Goal: Transaction & Acquisition: Purchase product/service

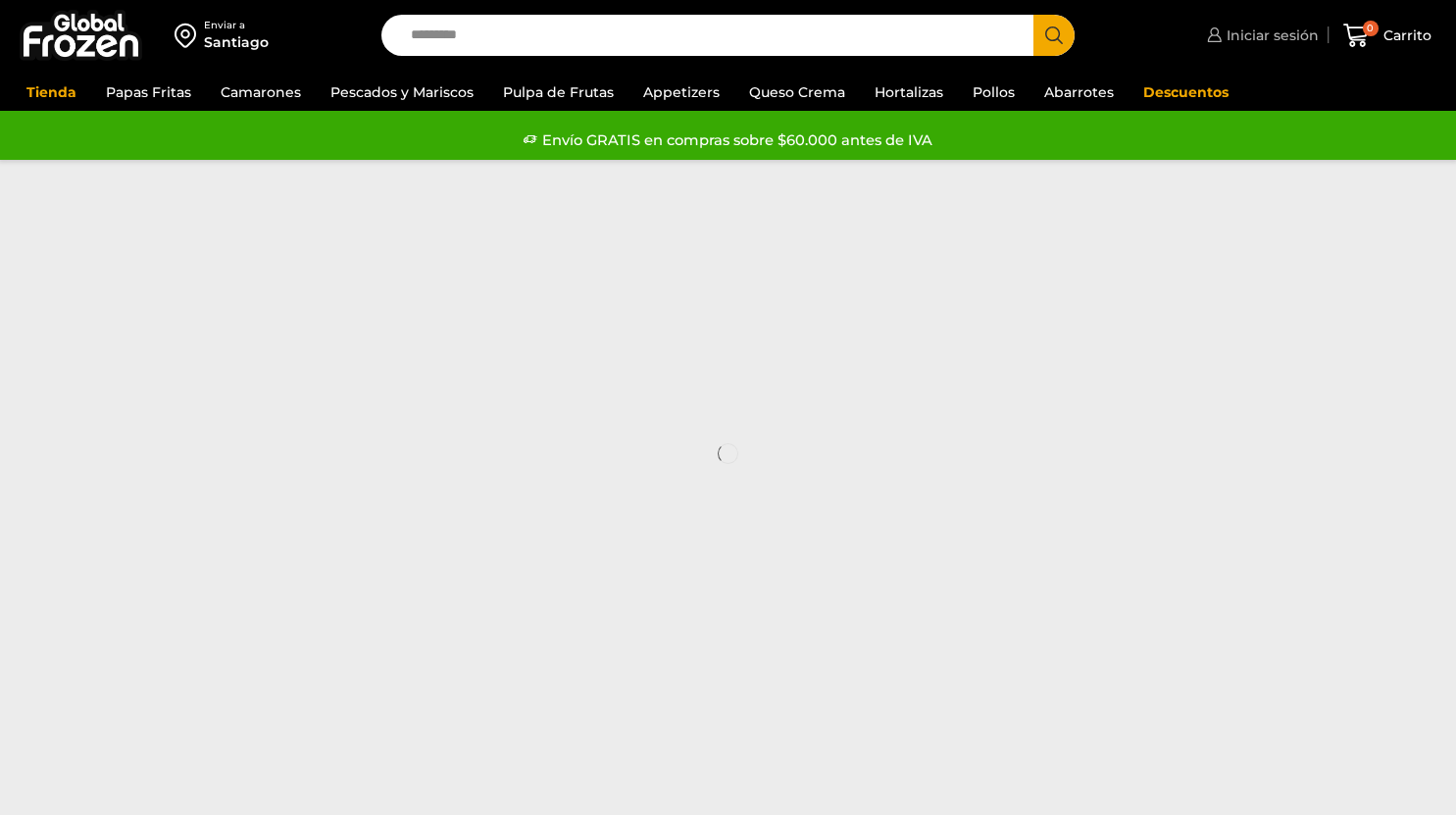
click at [1268, 46] on link "Iniciar sesión" at bounding box center [1261, 36] width 116 height 39
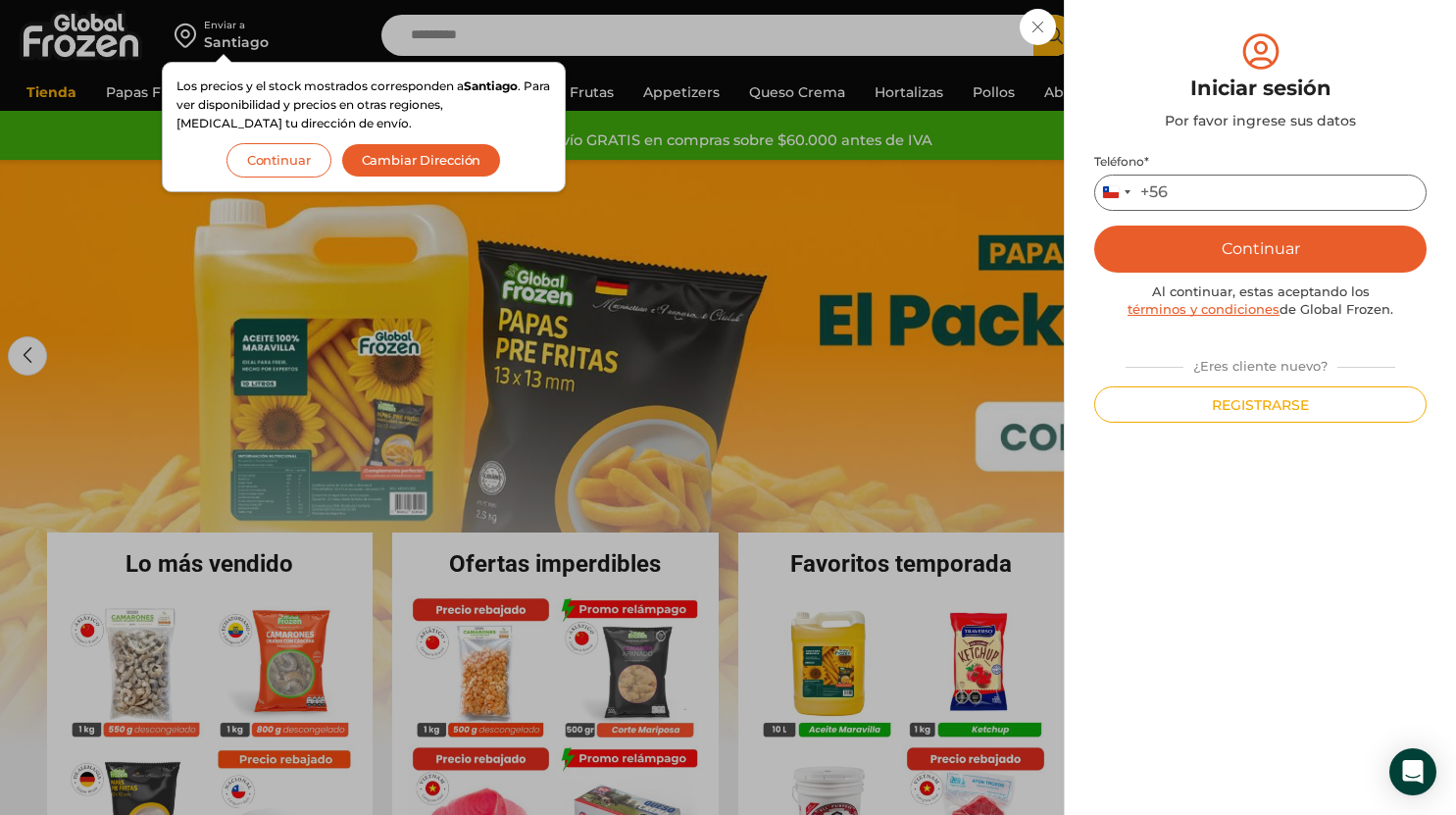
click at [1221, 190] on input "Teléfono *" at bounding box center [1261, 192] width 333 height 37
type input "*********"
click at [1156, 258] on button "Continuar" at bounding box center [1261, 250] width 333 height 47
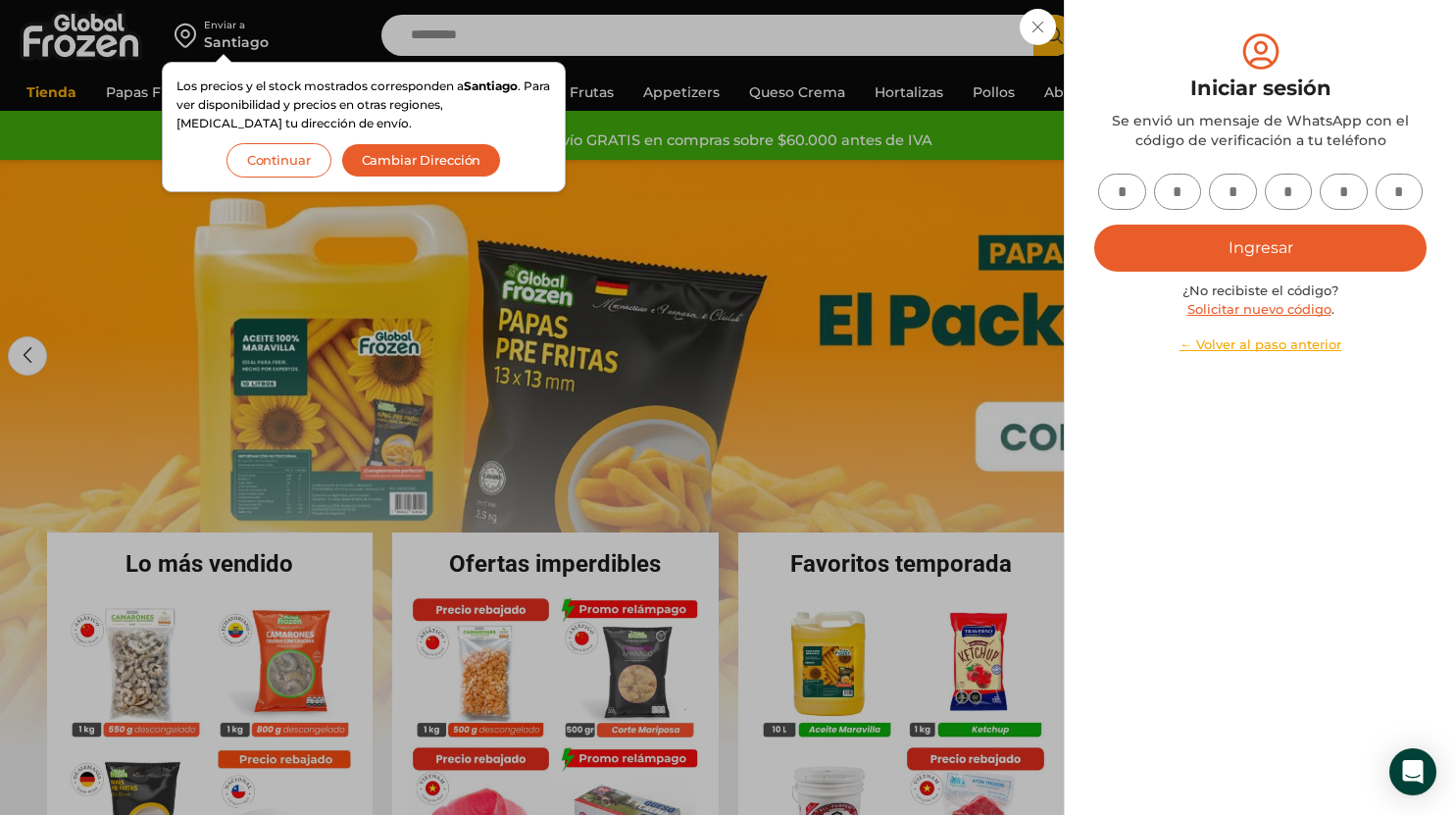
click at [1125, 186] on input "text" at bounding box center [1122, 191] width 48 height 37
type input "*"
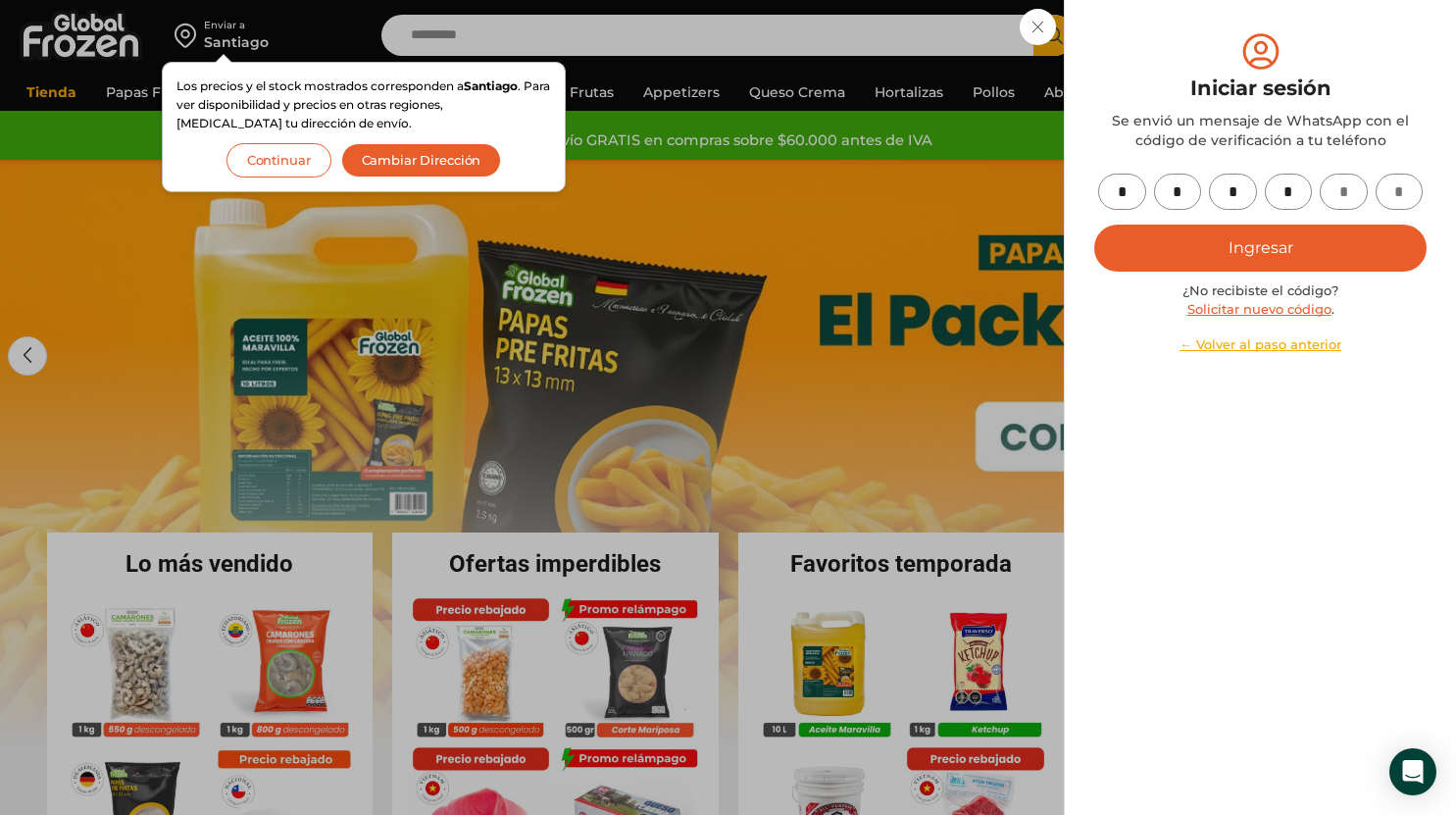
type input "*"
click at [1189, 234] on button "Ingresar" at bounding box center [1261, 249] width 333 height 47
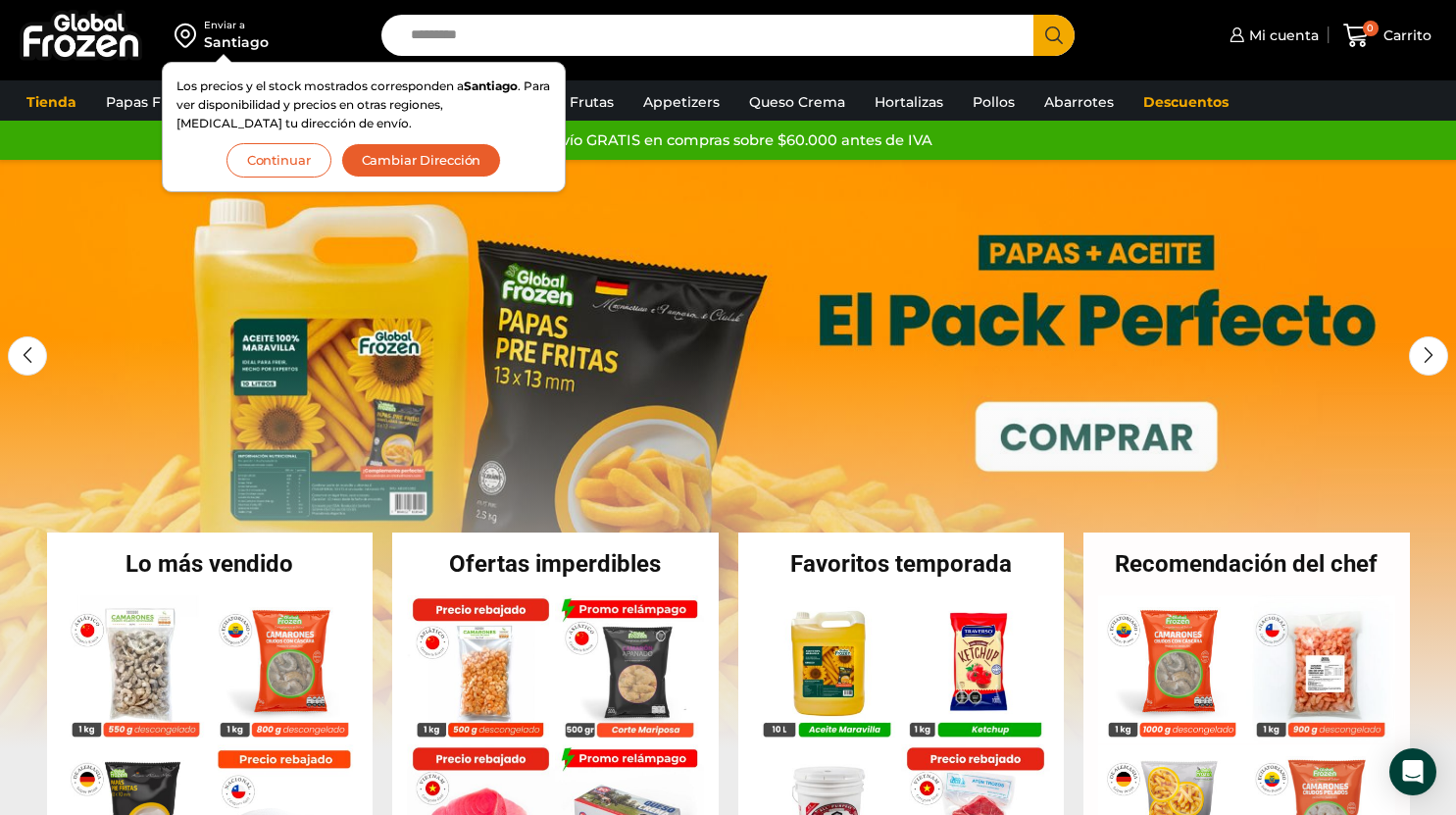
click at [293, 156] on button "Continuar" at bounding box center [278, 160] width 105 height 35
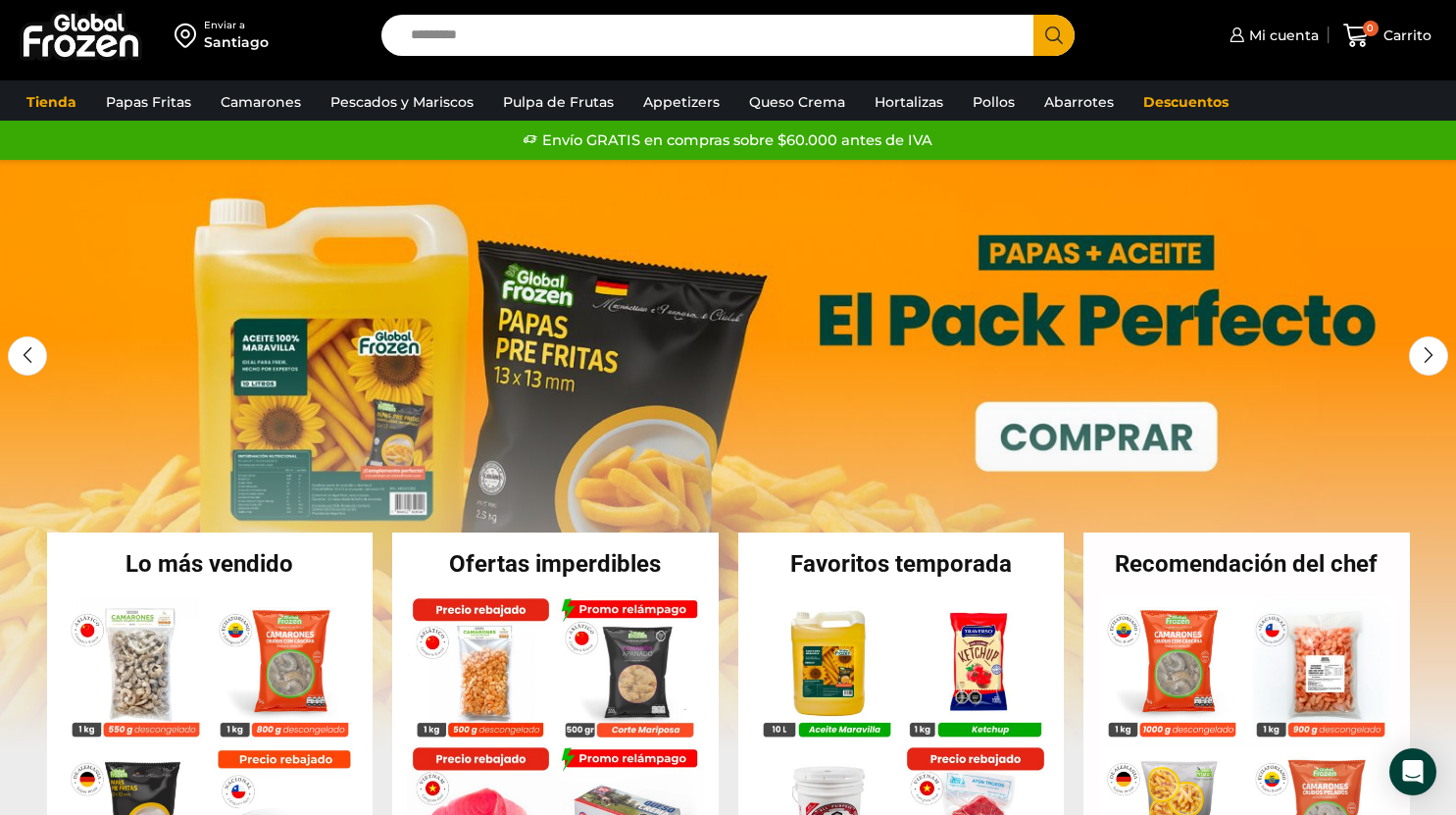
click at [563, 48] on input "Search input" at bounding box center [713, 36] width 624 height 41
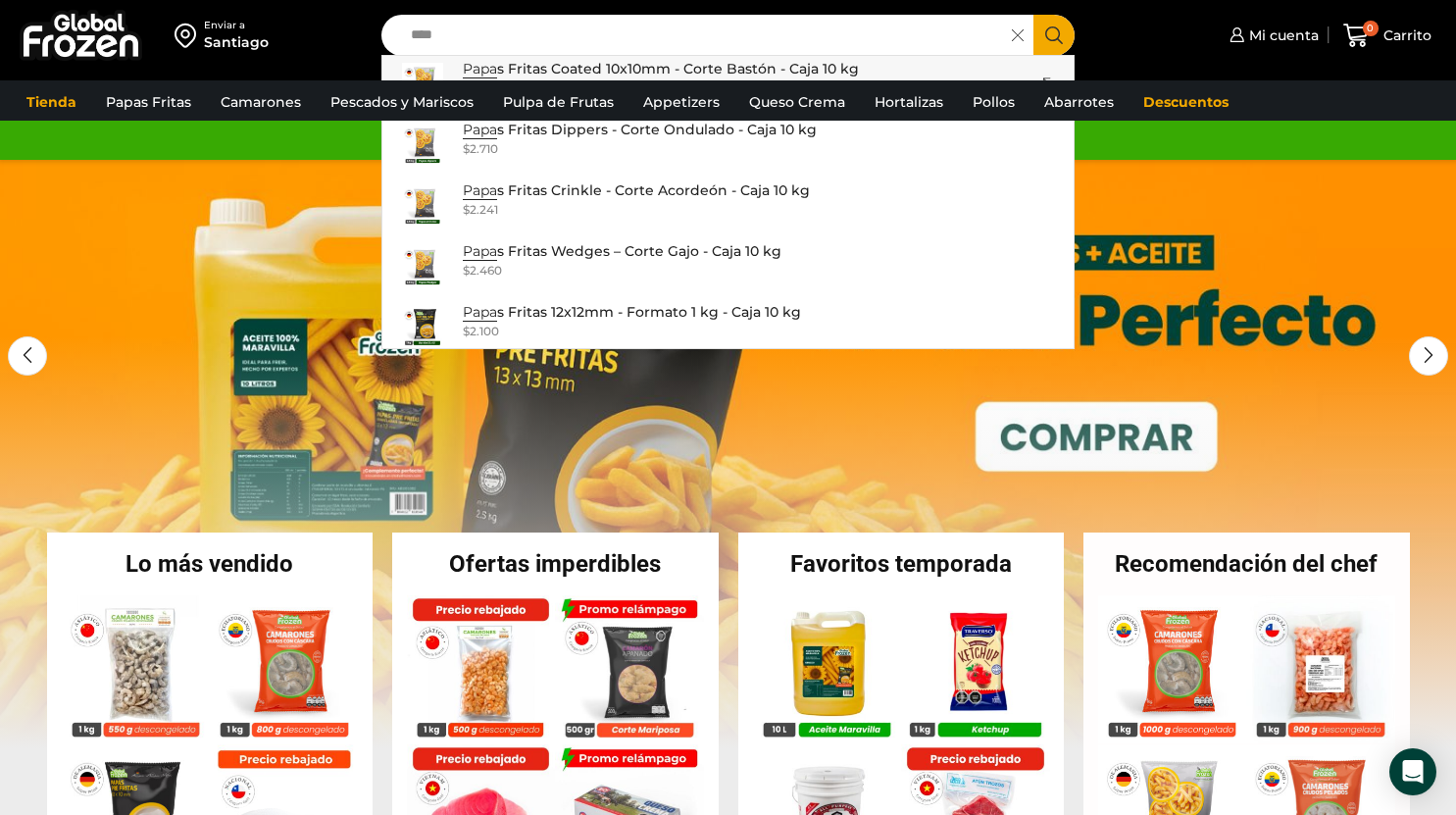
scroll to position [222, 0]
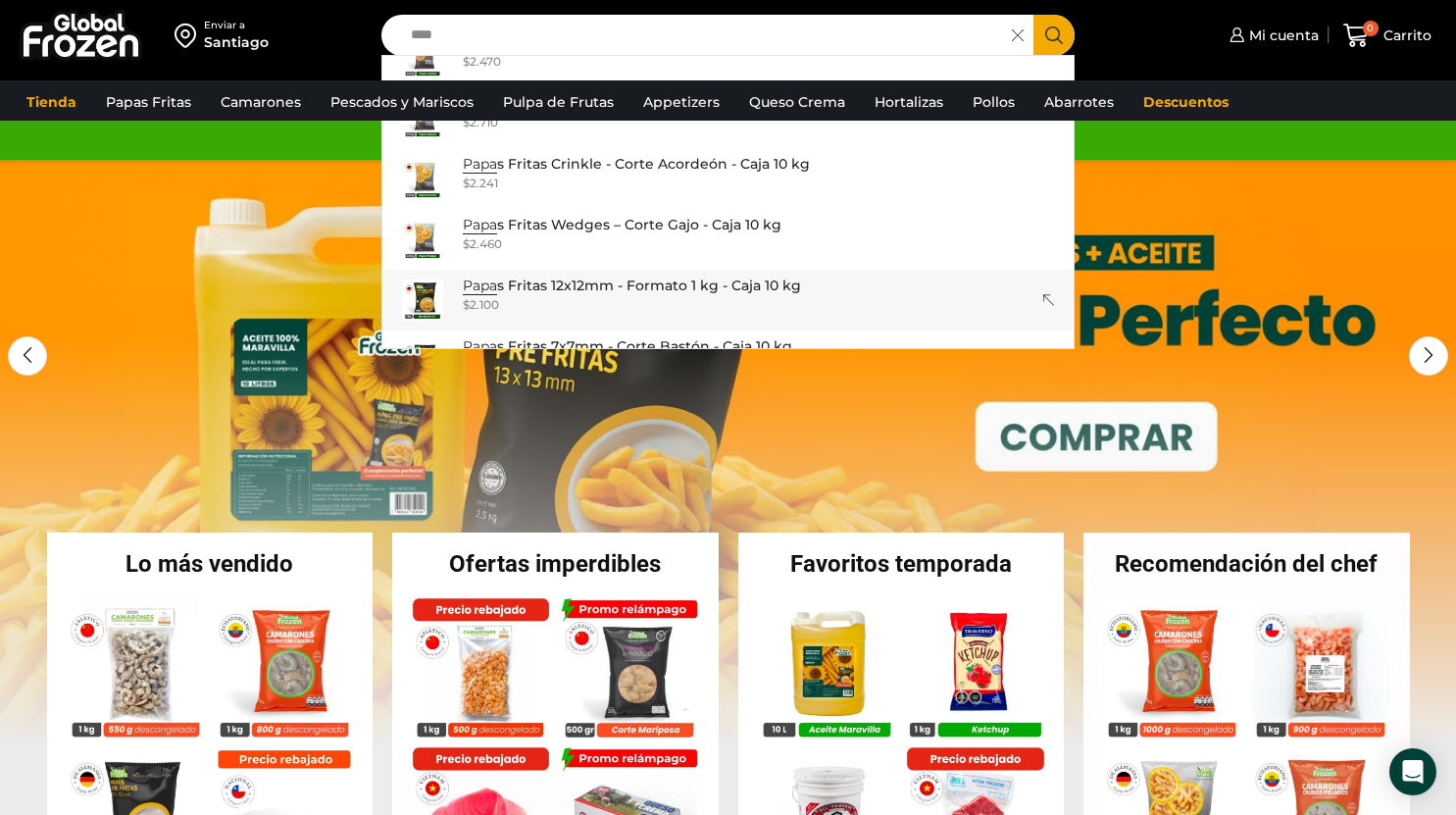
click at [696, 300] on div "$ 2.100" at bounding box center [632, 304] width 339 height 17
type input "**********"
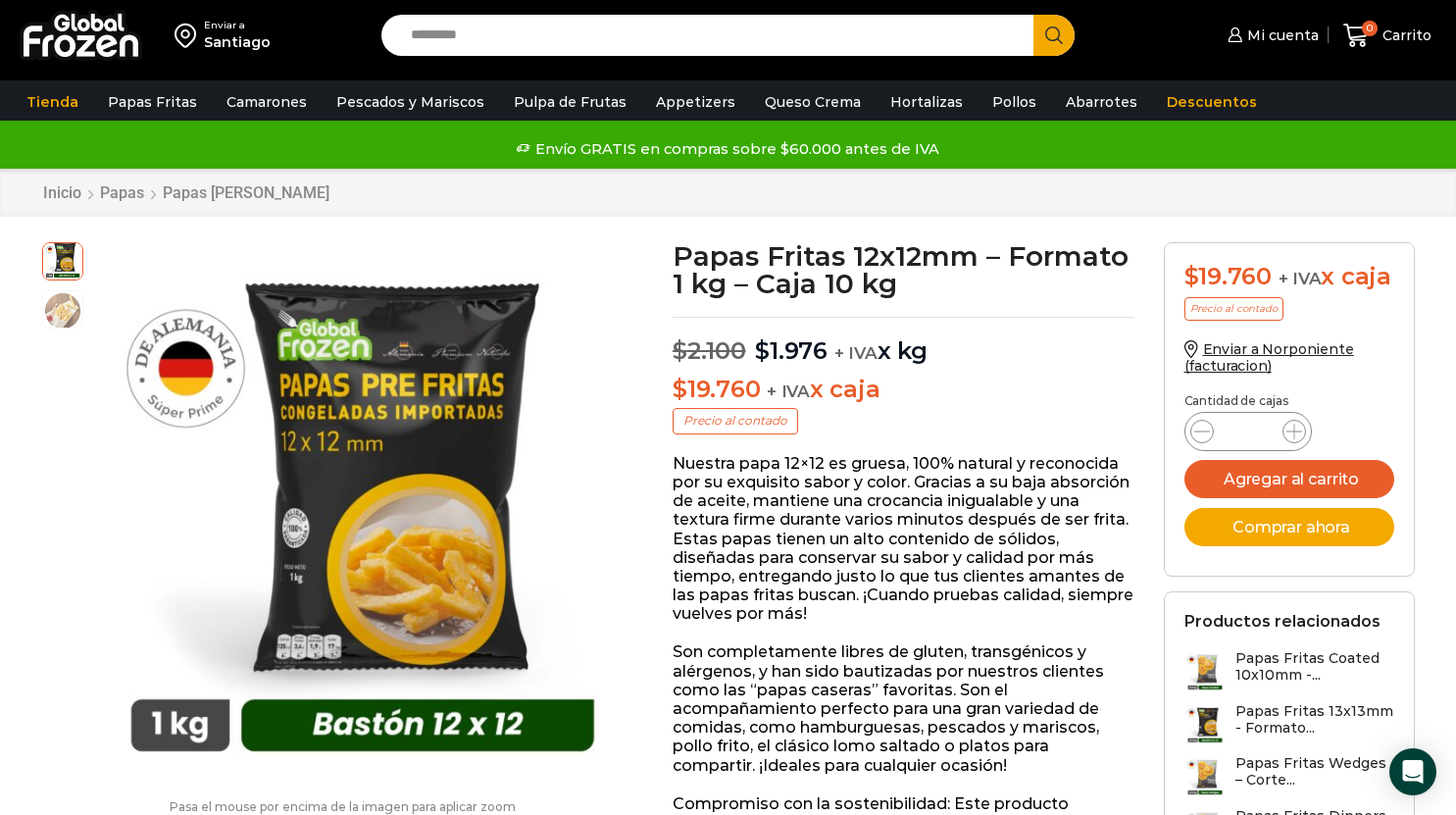
click at [1256, 433] on input "*" at bounding box center [1249, 431] width 38 height 28
type input "**"
click at [1279, 471] on button "Agregar al carrito" at bounding box center [1289, 479] width 210 height 38
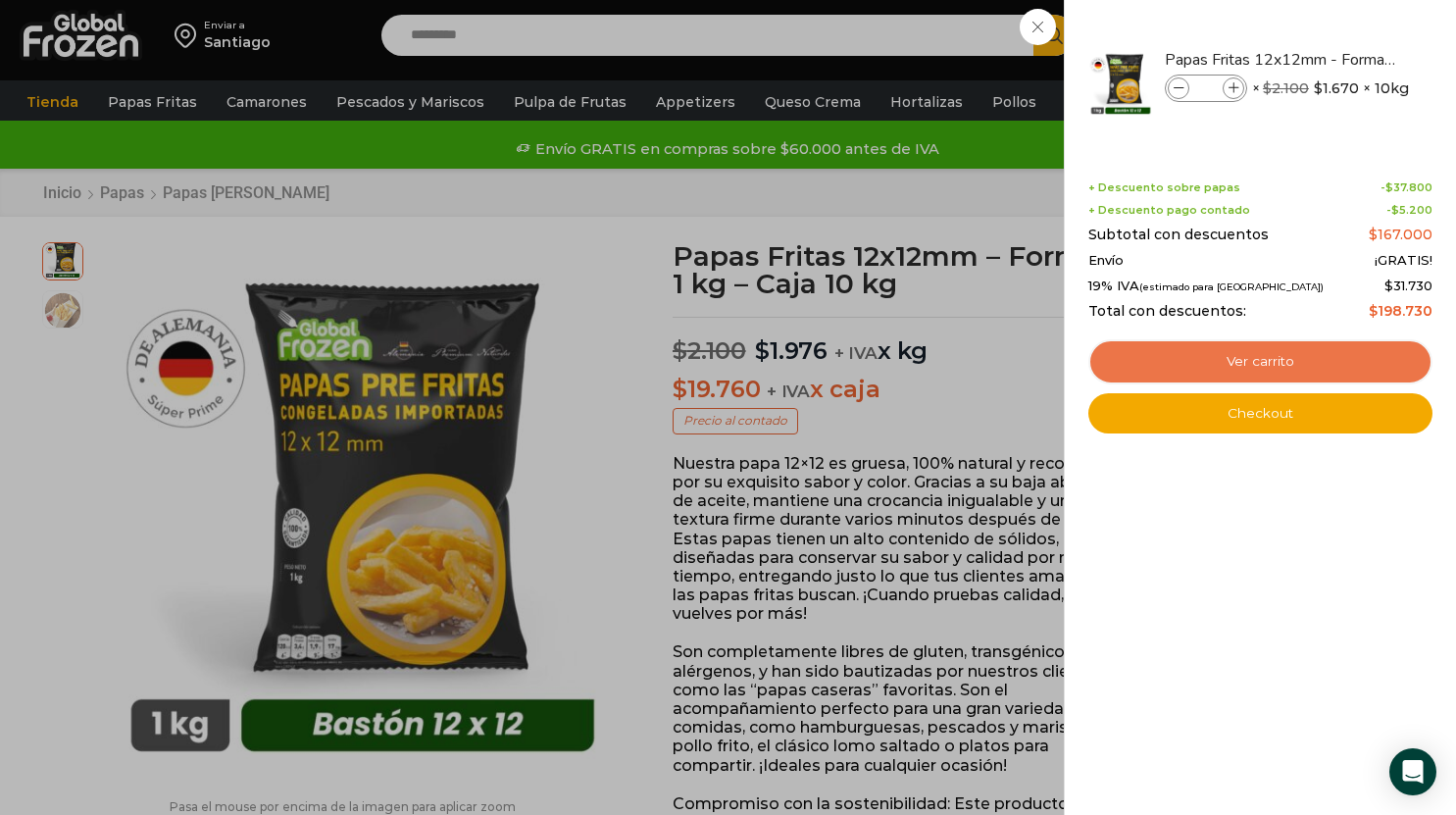
click at [1249, 362] on link "Ver carrito" at bounding box center [1261, 362] width 345 height 45
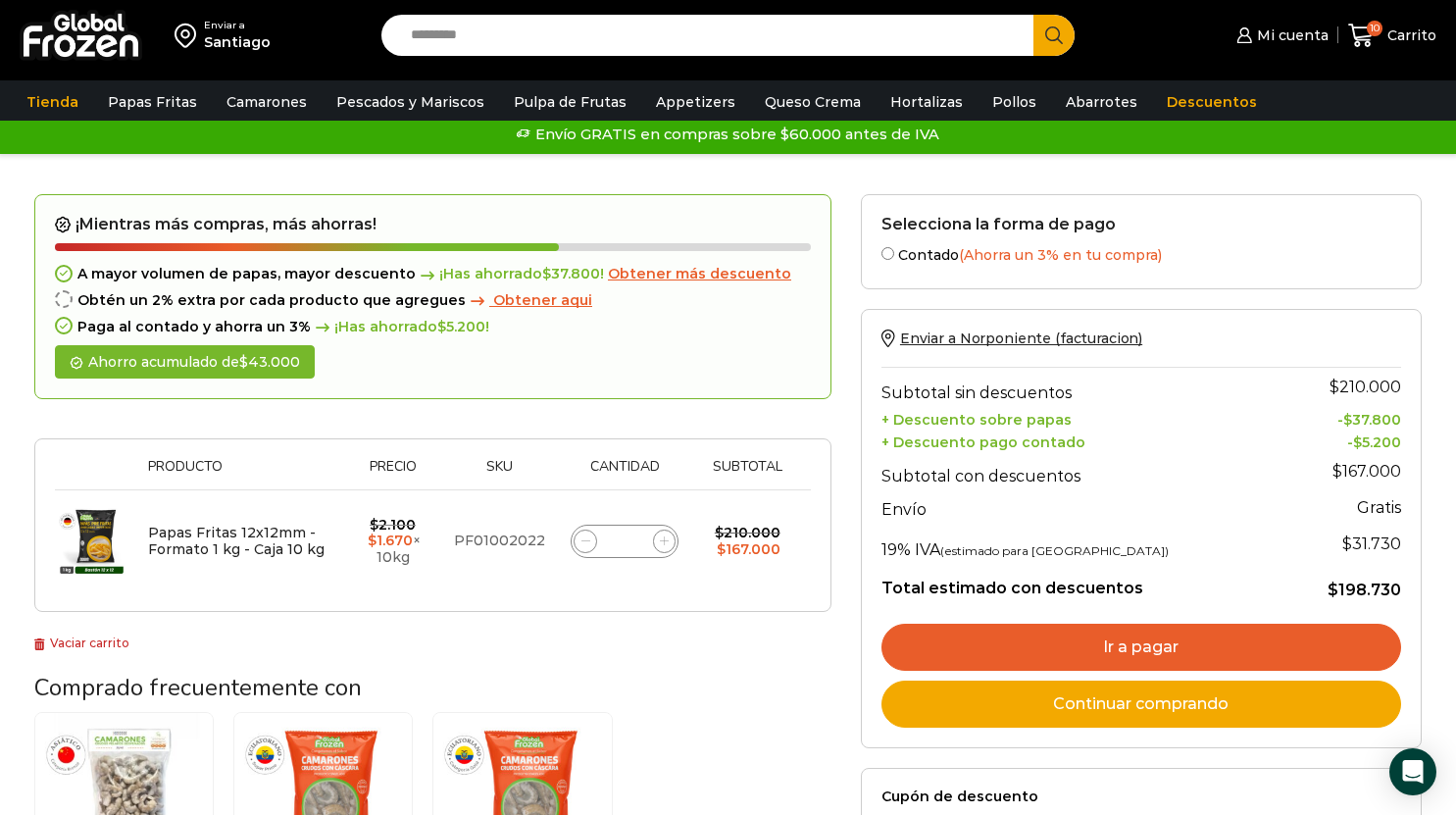
scroll to position [17, 0]
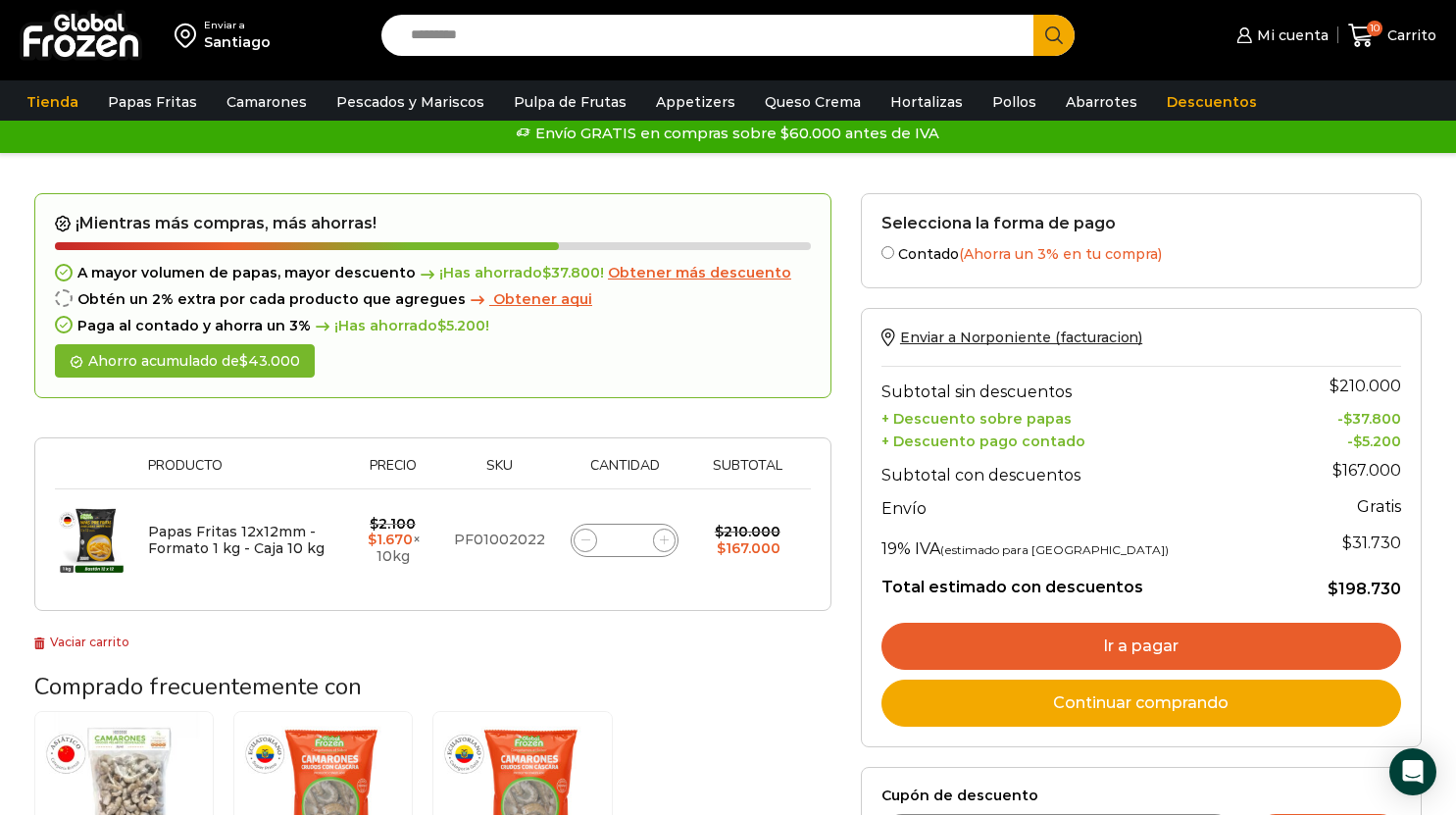
click at [667, 544] on span at bounding box center [665, 540] width 24 height 24
type input "**"
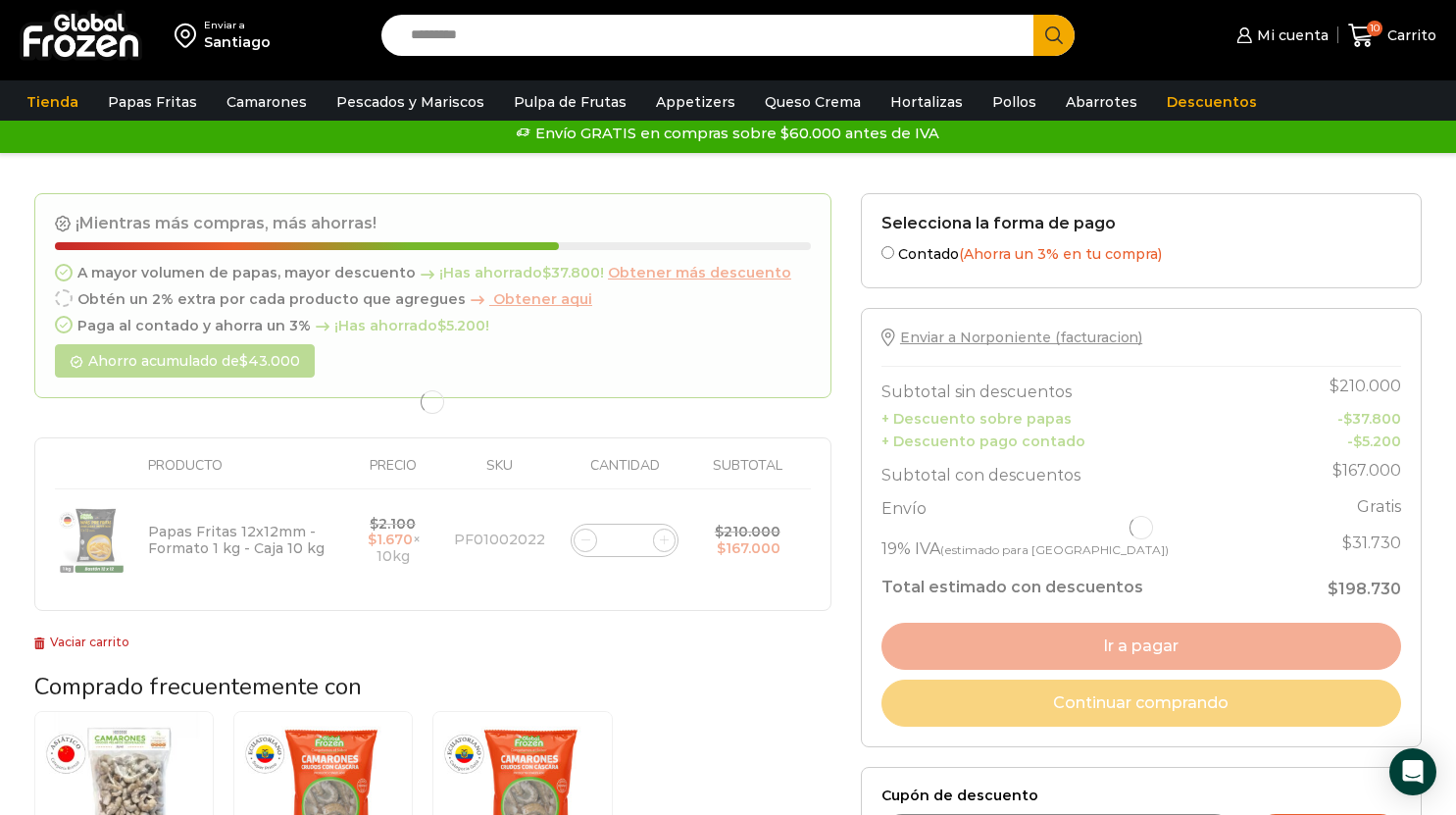
click at [667, 544] on div at bounding box center [433, 403] width 798 height 418
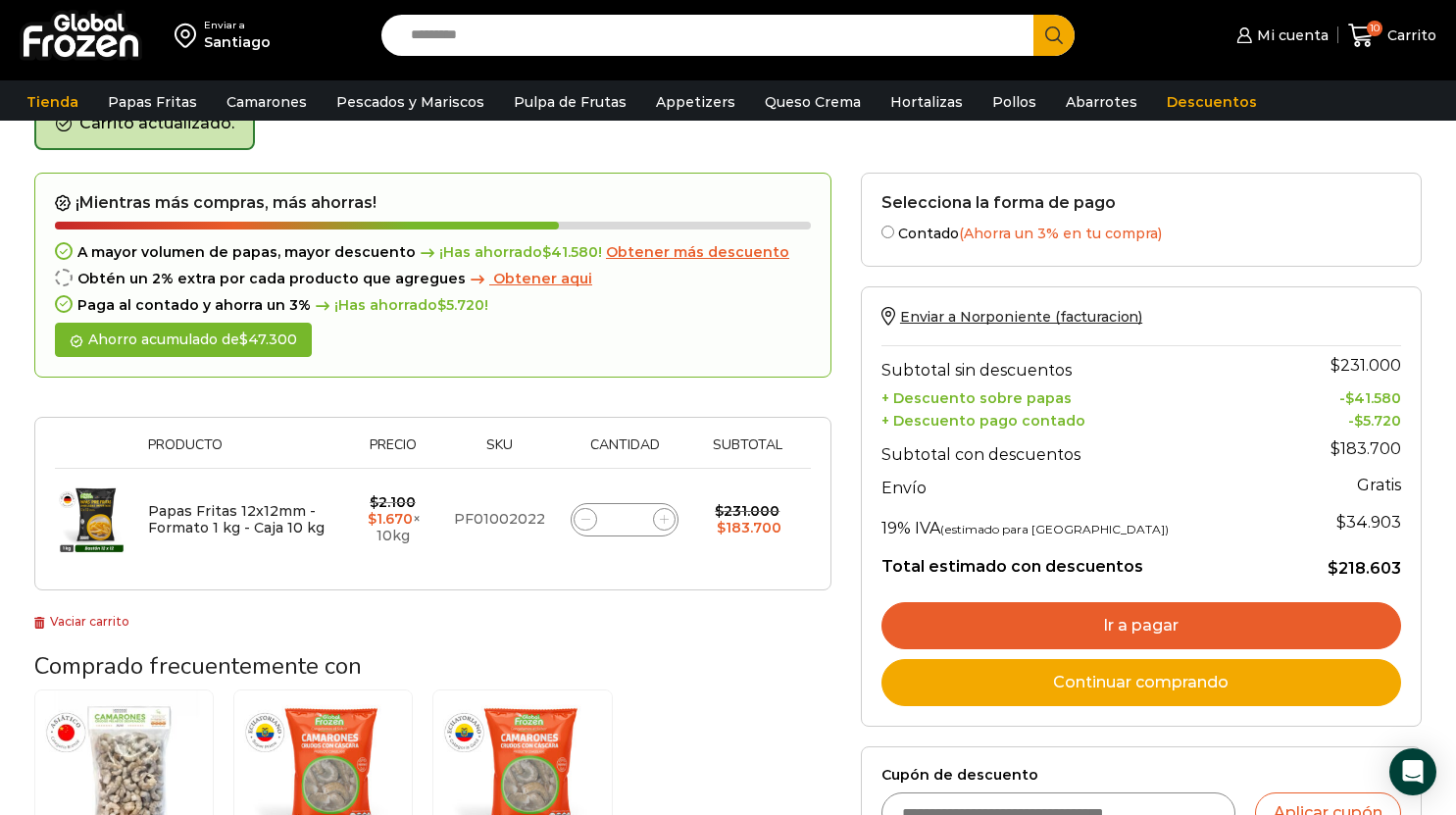
scroll to position [111, 0]
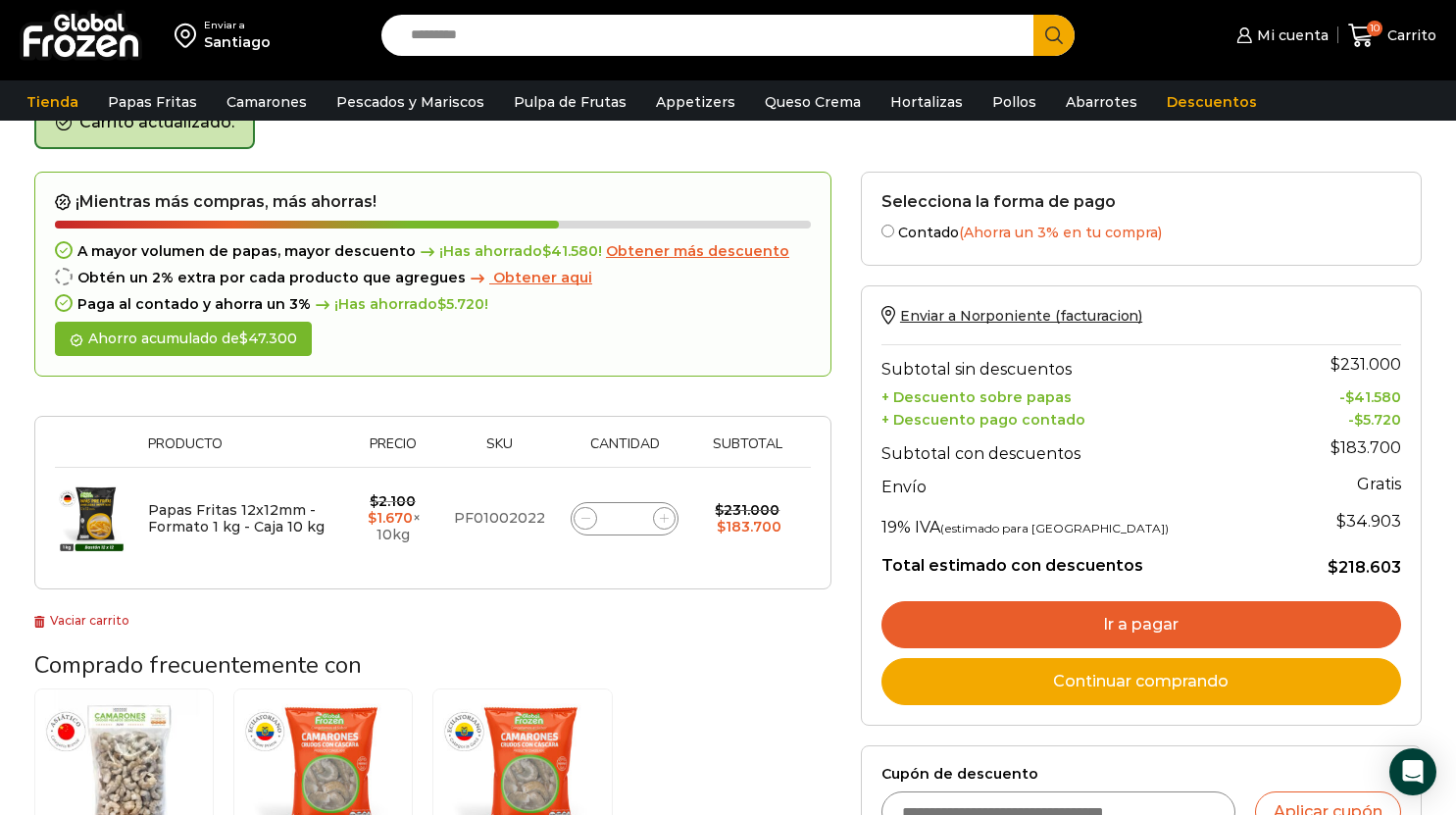
click at [664, 523] on icon at bounding box center [664, 518] width 9 height 9
type input "**"
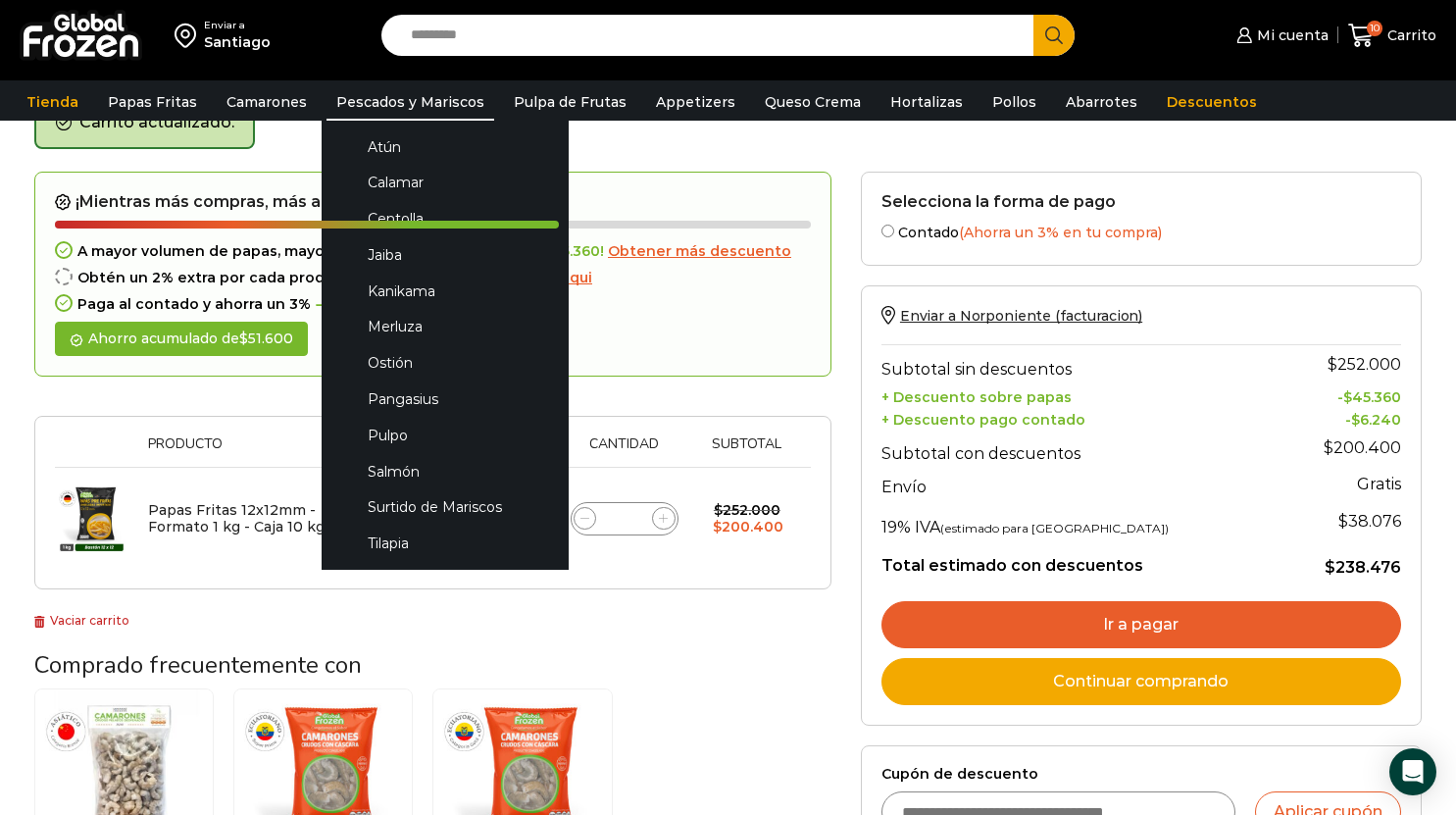
click at [386, 114] on link "Pescados y Mariscos" at bounding box center [411, 102] width 168 height 37
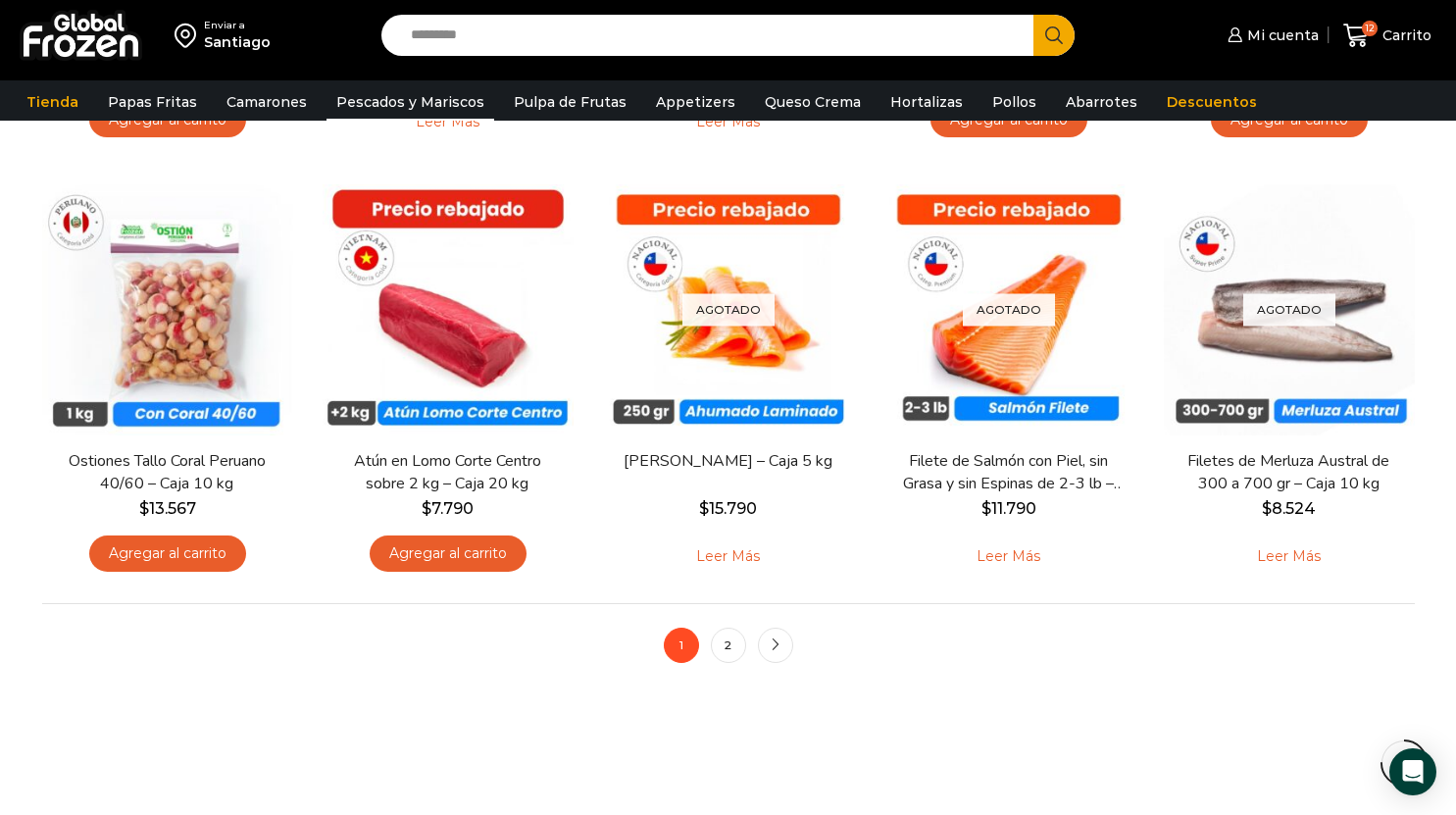
scroll to position [1406, 0]
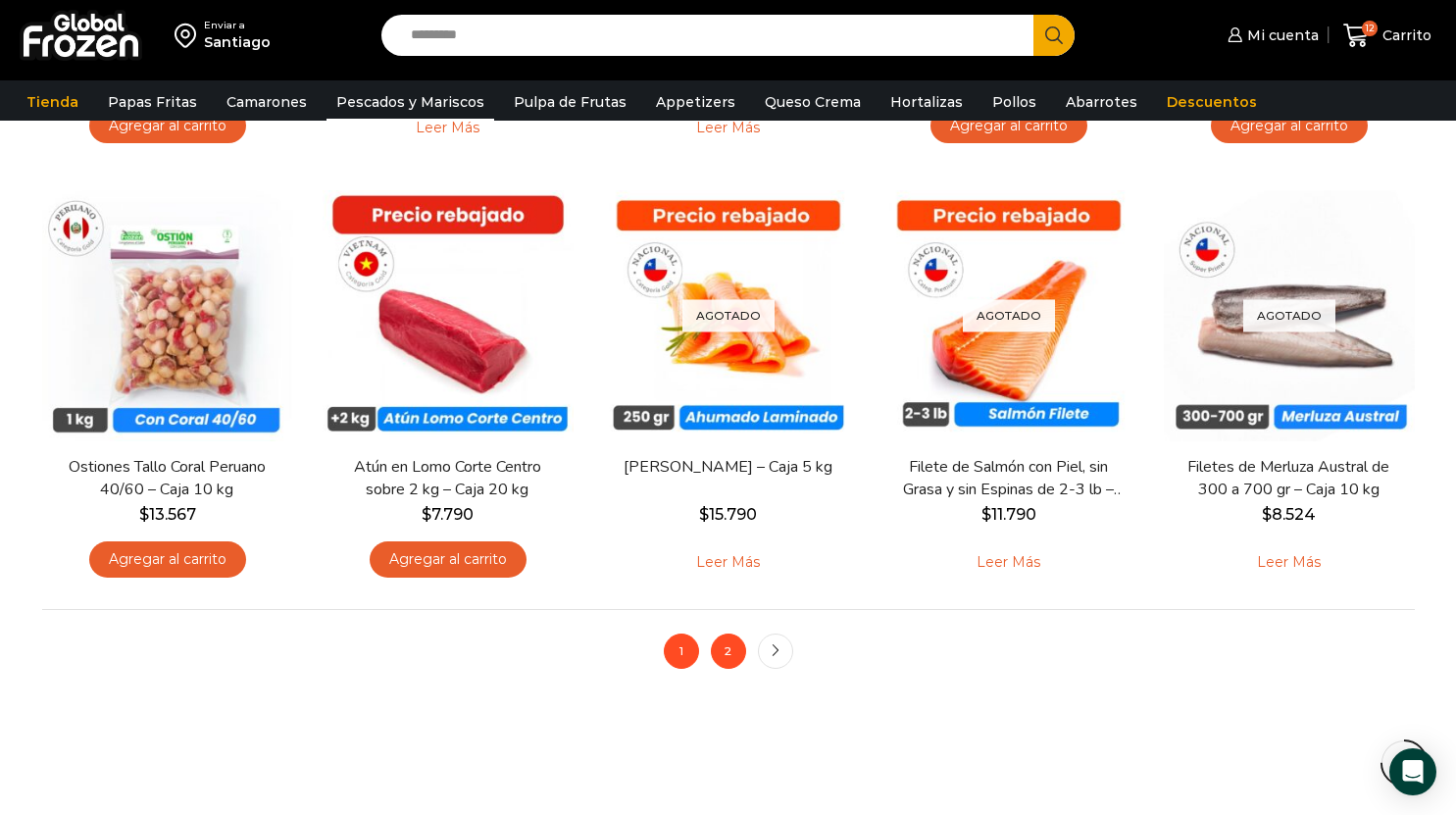
click at [732, 651] on link "2" at bounding box center [728, 651] width 36 height 36
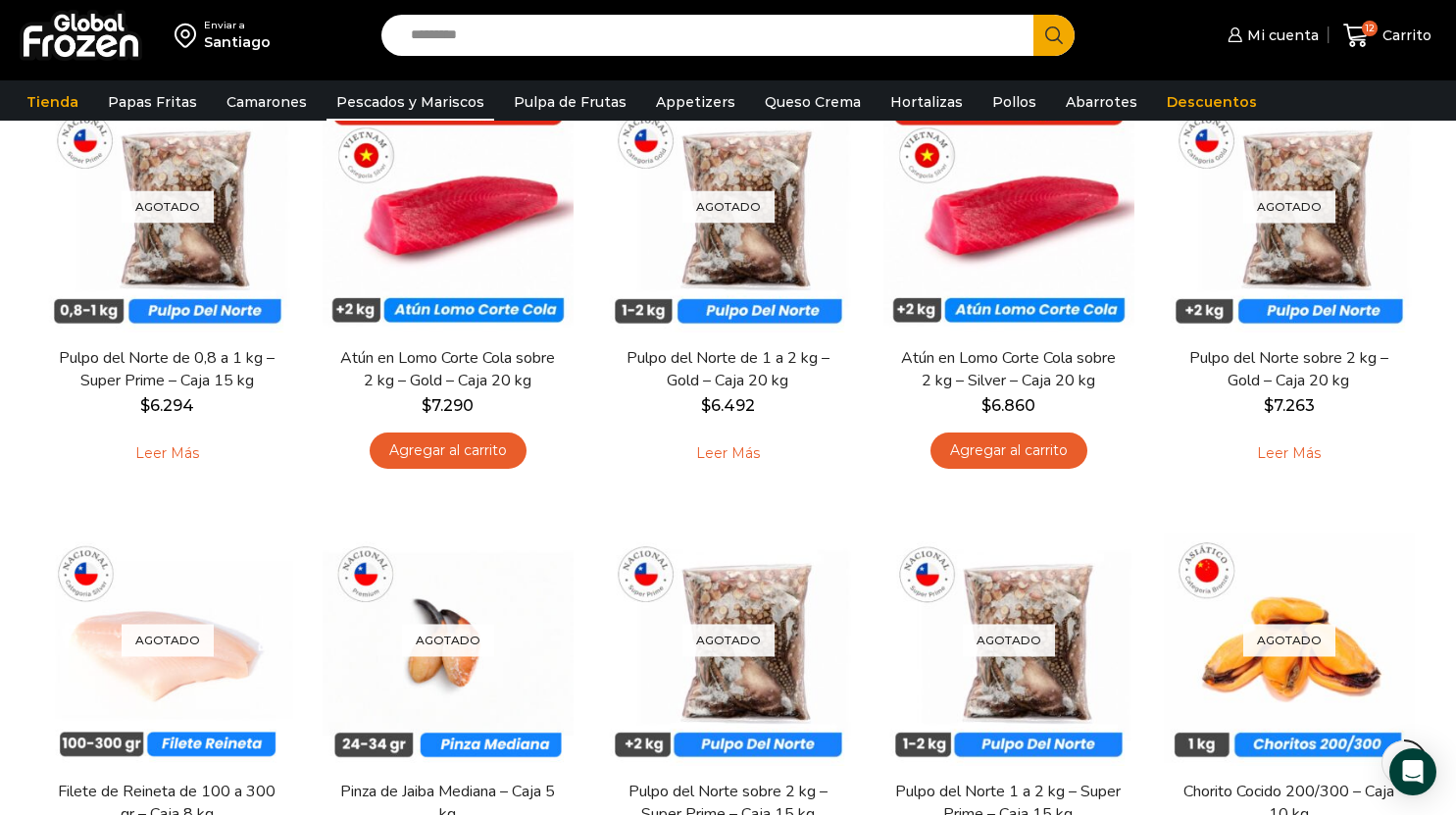
scroll to position [637, 0]
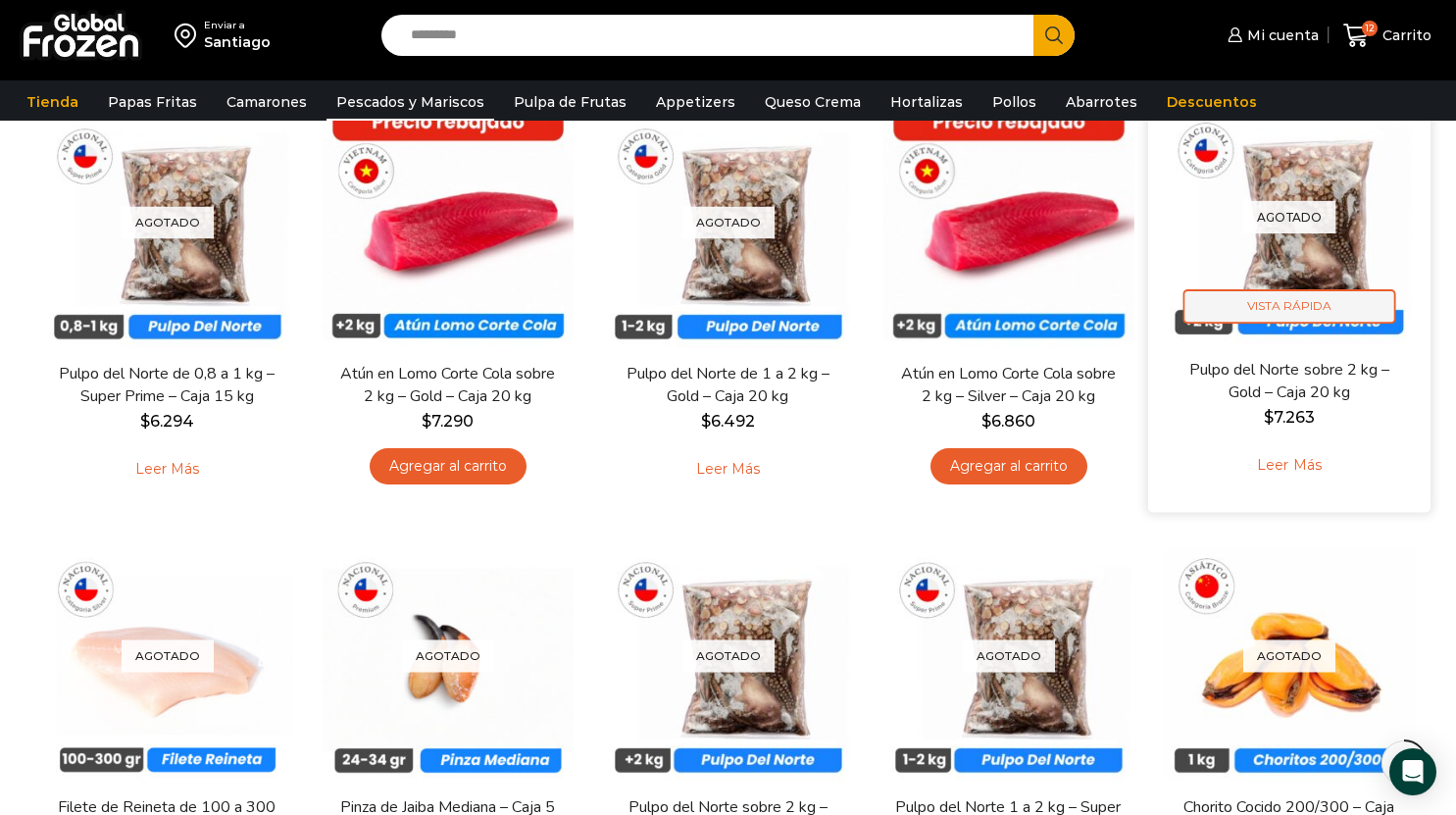
click at [1305, 305] on span "Vista Rápida" at bounding box center [1289, 306] width 213 height 35
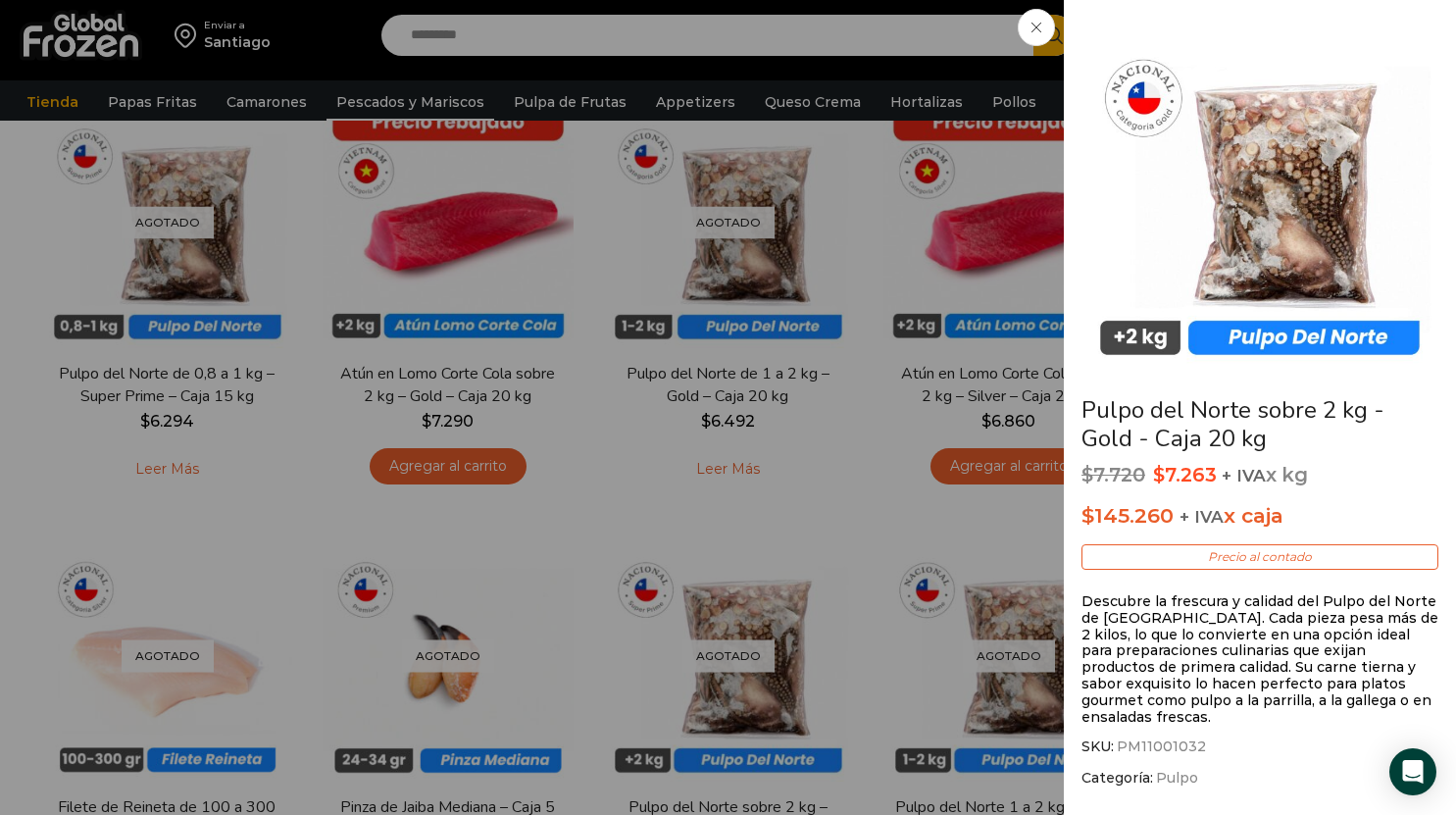
scroll to position [45, 0]
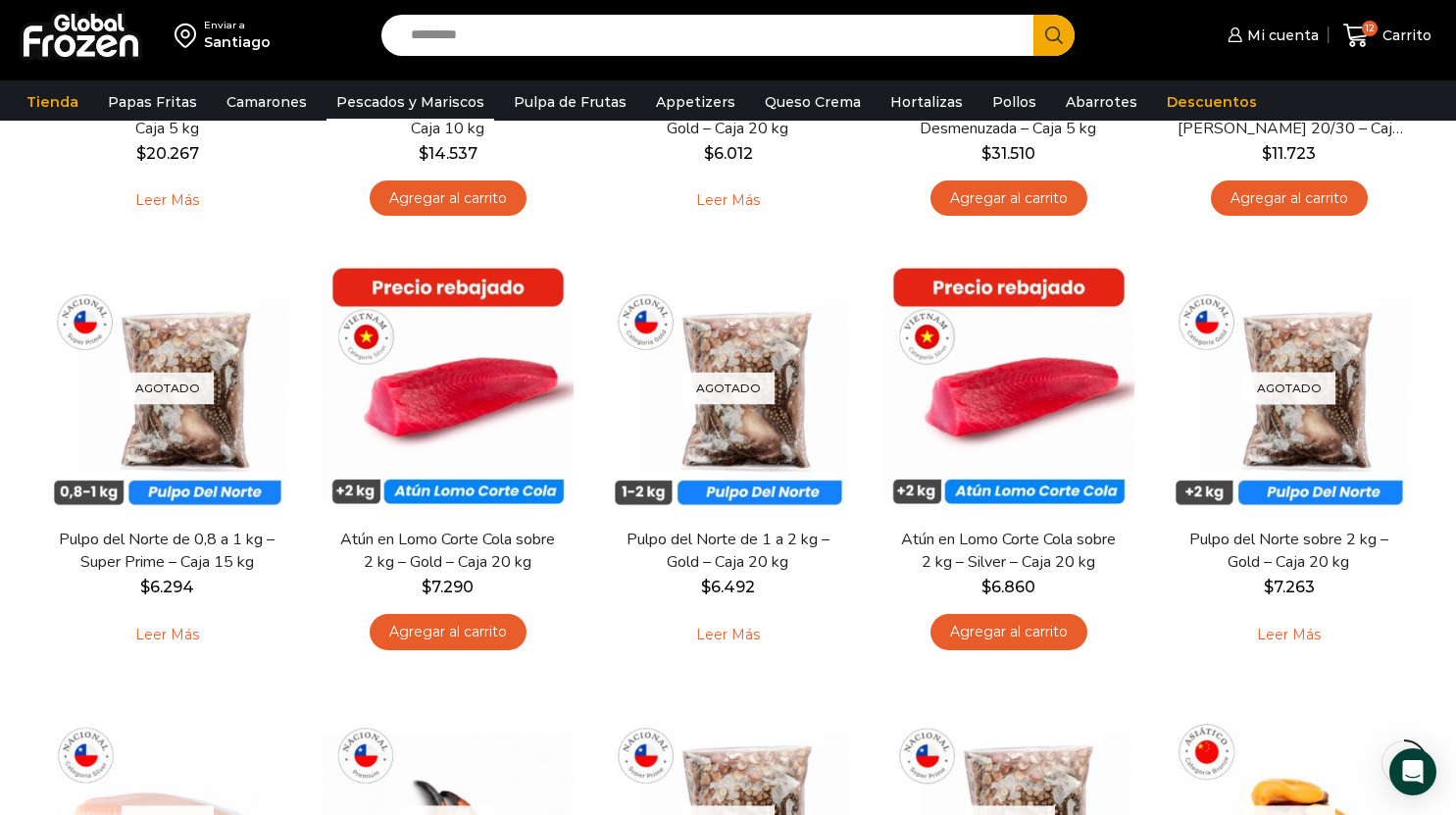
scroll to position [0, 0]
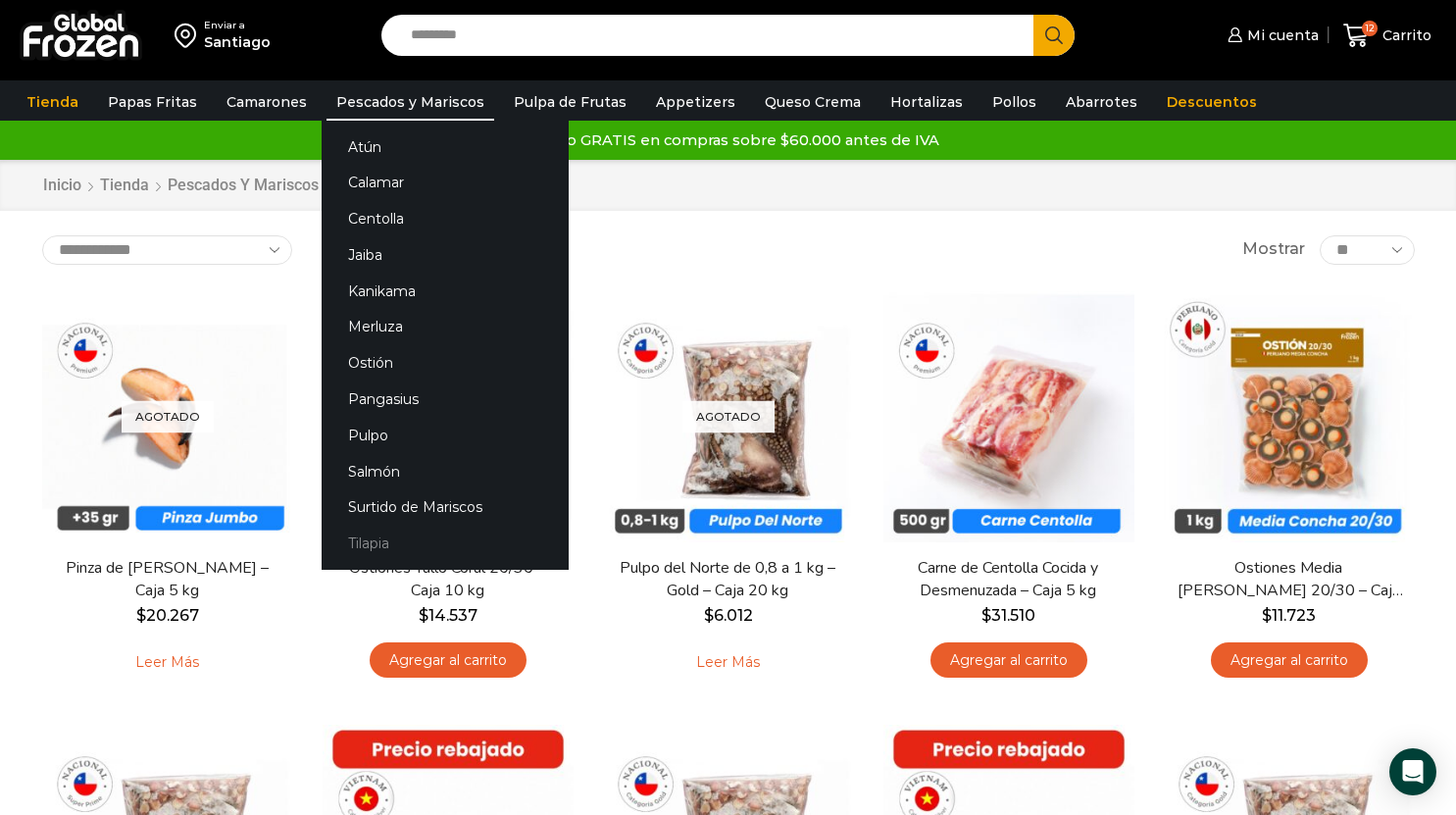
click at [364, 541] on link "Tilapia" at bounding box center [445, 544] width 247 height 37
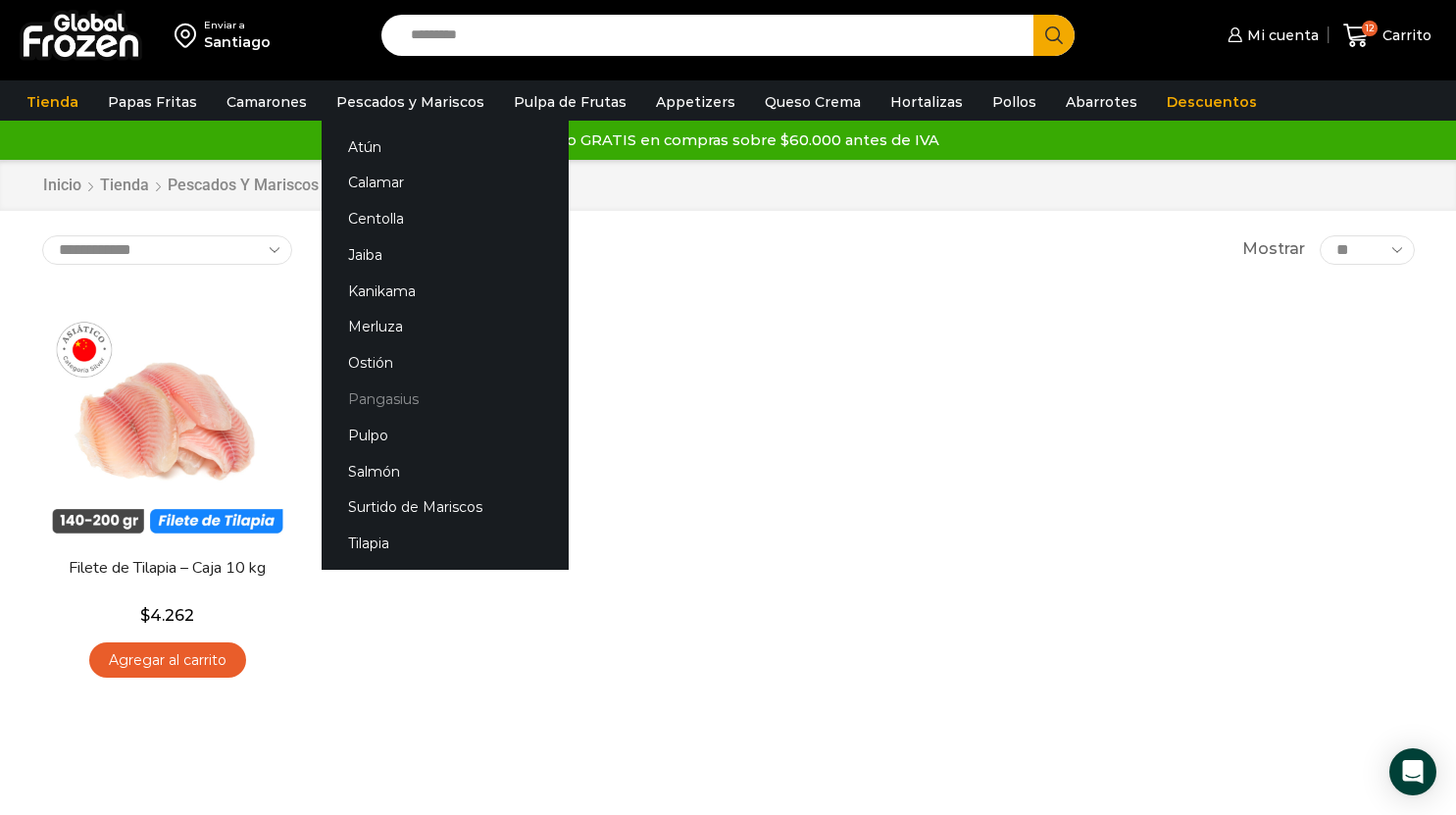
click at [365, 396] on link "Pangasius" at bounding box center [445, 399] width 247 height 37
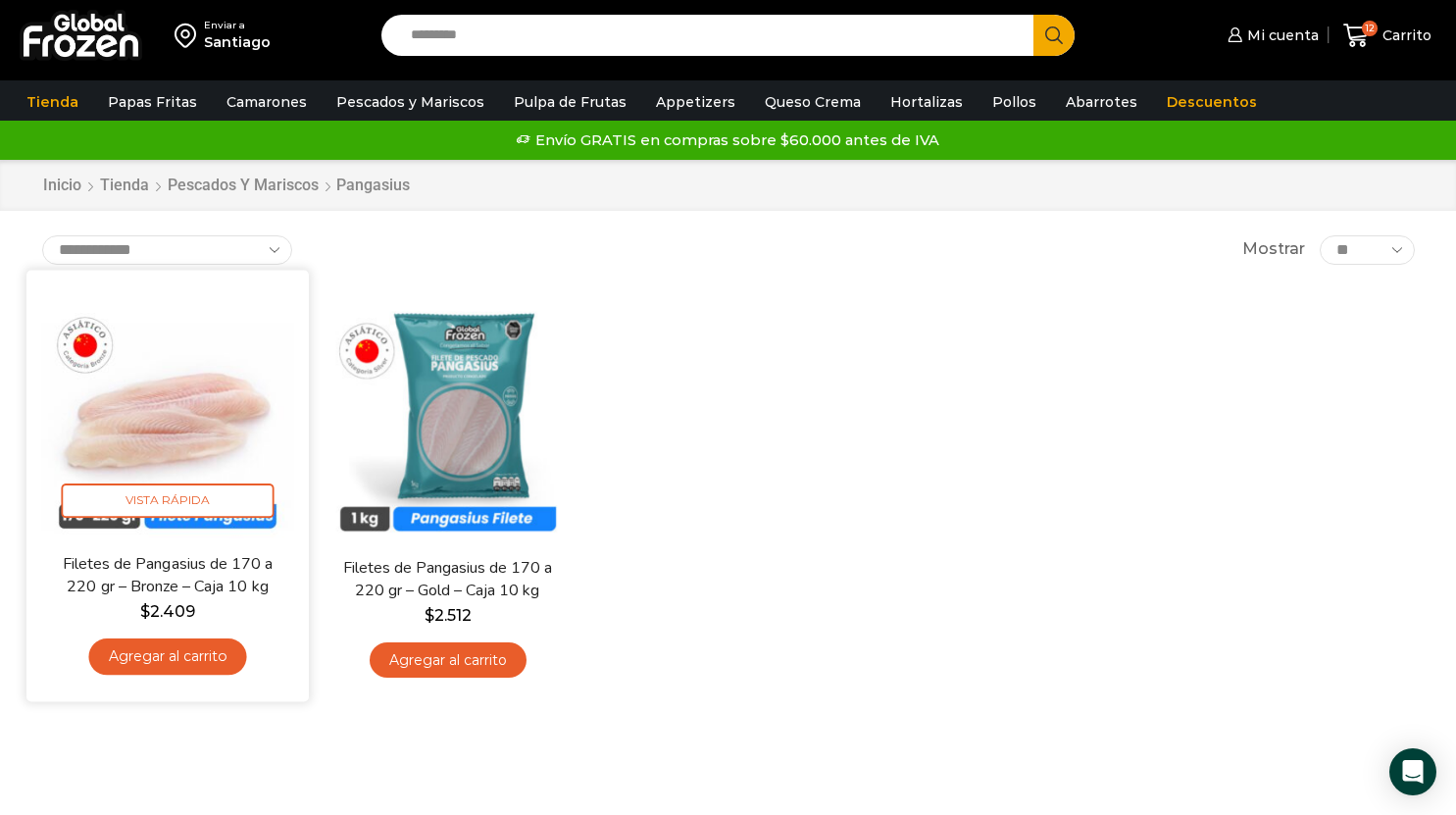
click at [162, 660] on link "Agregar al carrito" at bounding box center [167, 656] width 158 height 37
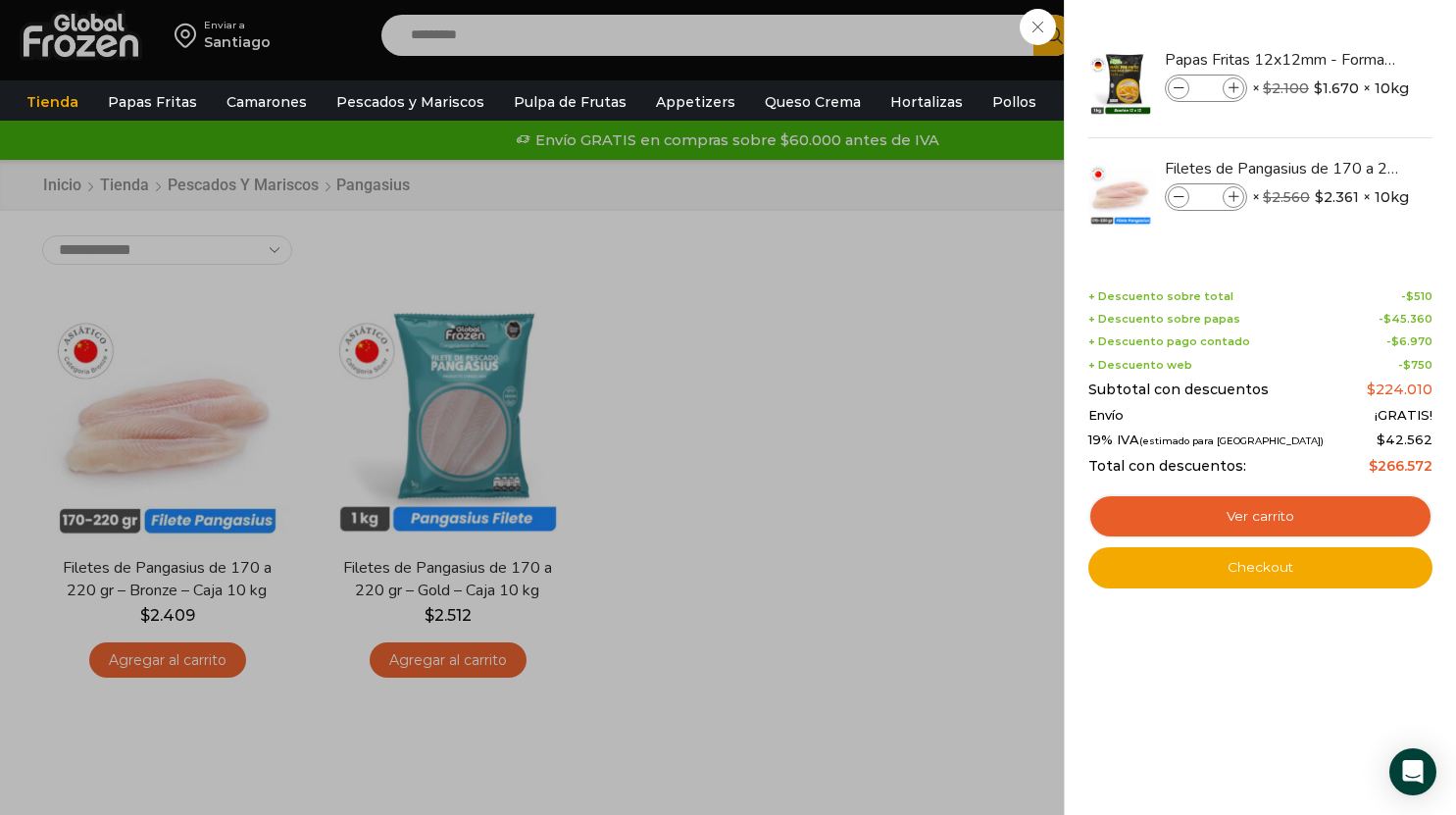
click at [1339, 59] on div "13 [GEOGRAPHIC_DATA] 13 13 Shopping Cart" at bounding box center [1387, 36] width 98 height 46
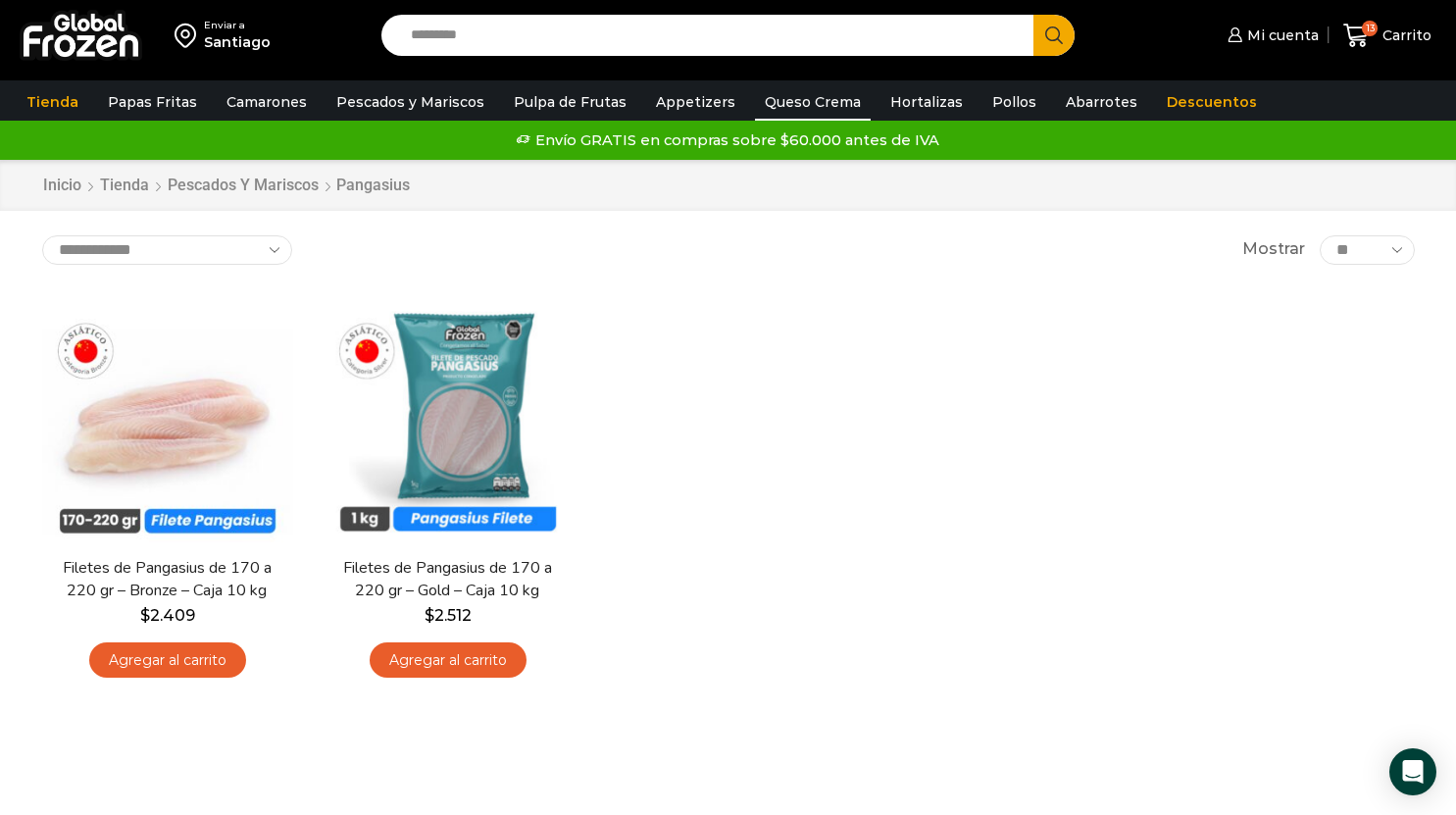
click at [802, 106] on link "Queso Crema" at bounding box center [812, 102] width 115 height 37
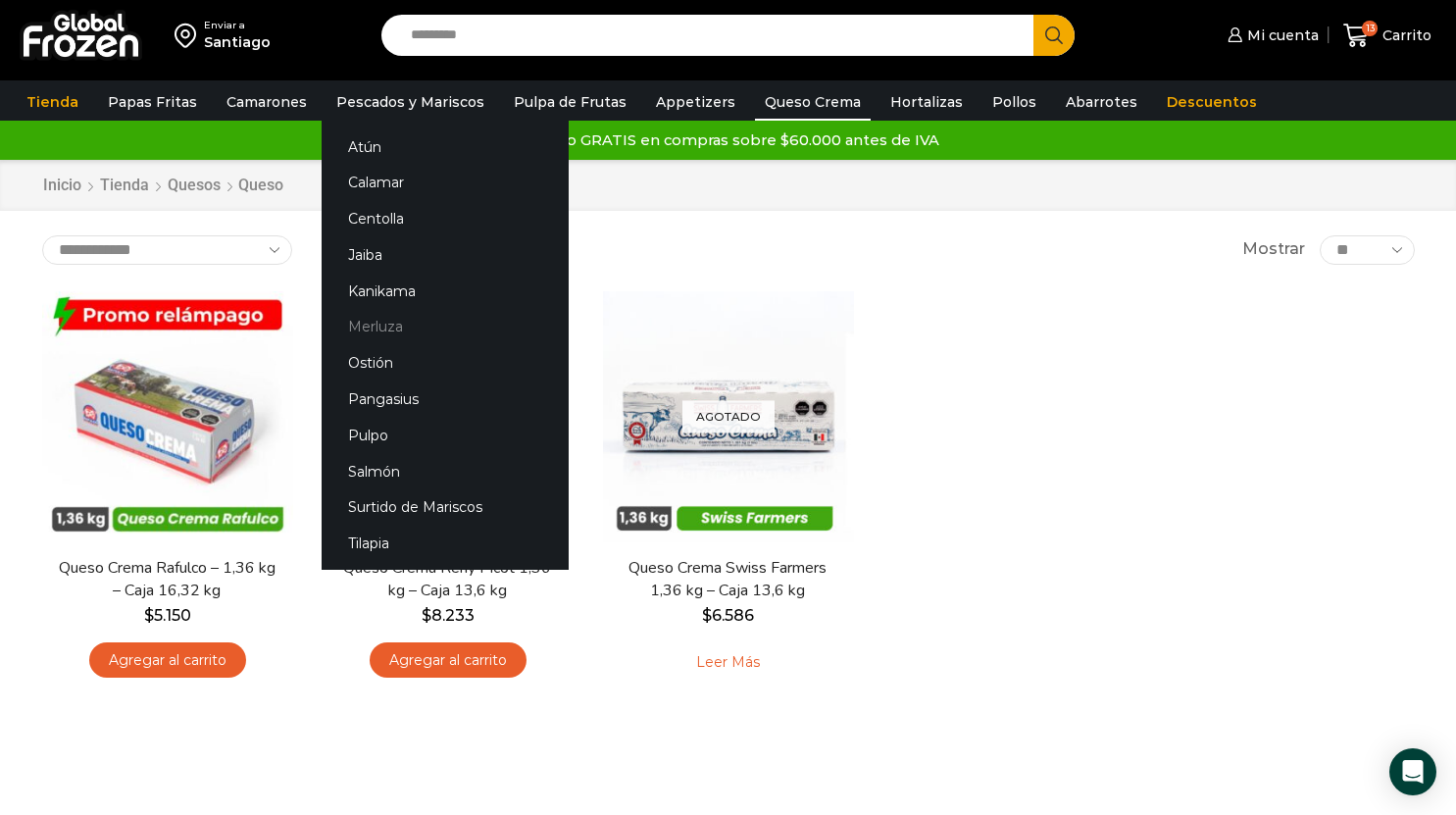
click at [371, 317] on link "Merluza" at bounding box center [445, 327] width 247 height 37
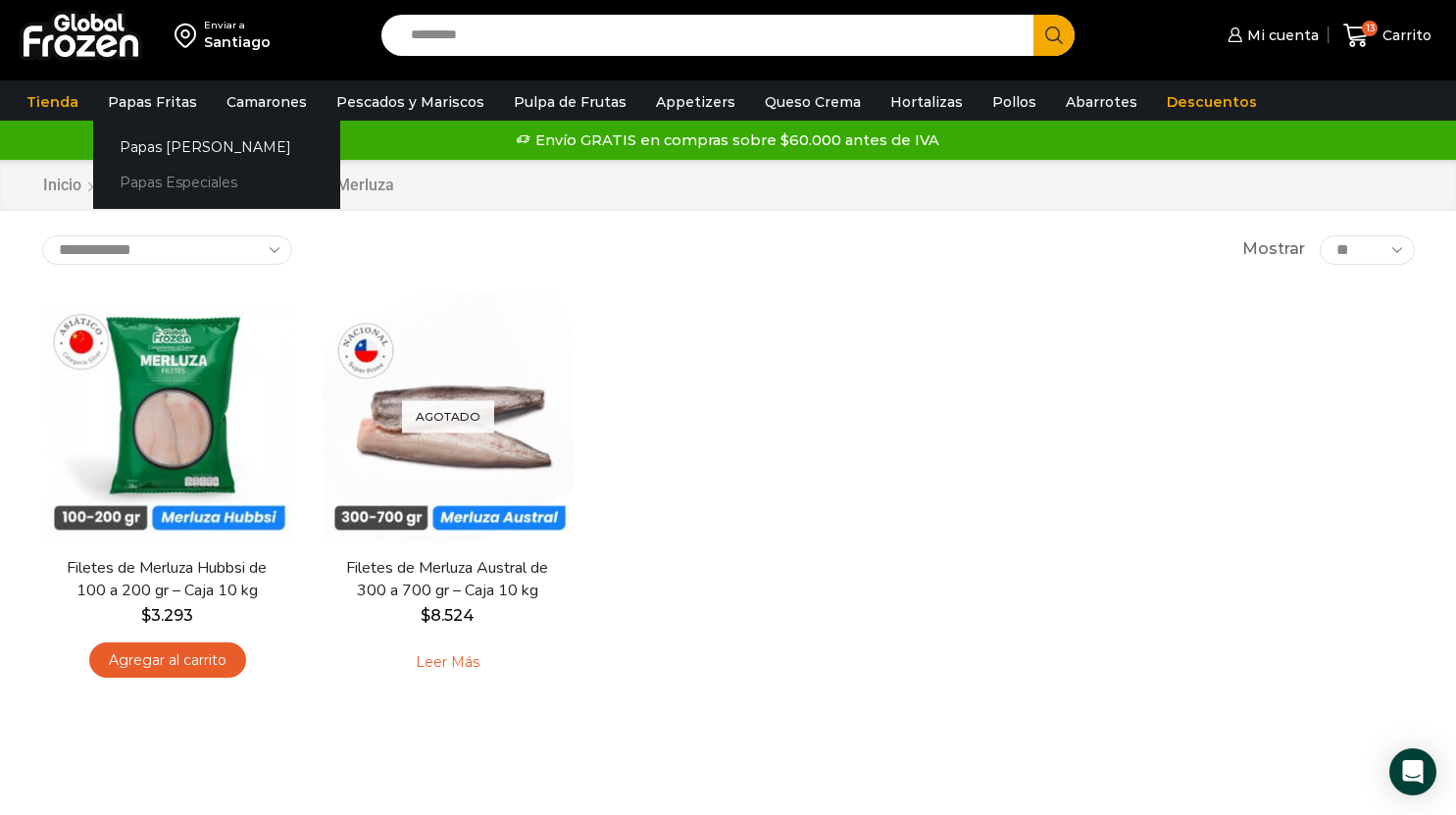
click at [167, 182] on link "Papas Especiales" at bounding box center [216, 183] width 247 height 37
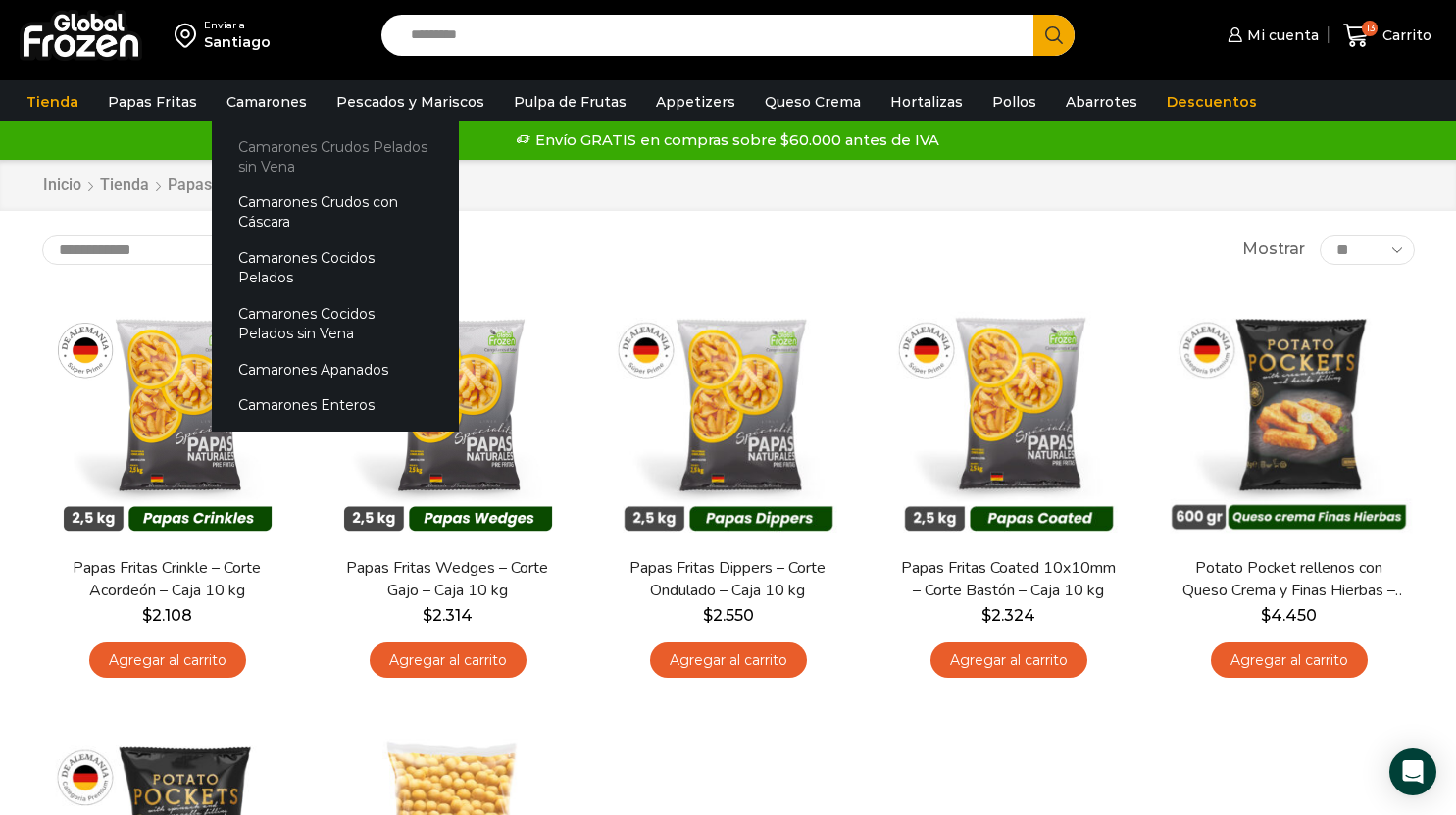
click at [337, 155] on link "Camarones Crudos Pelados sin Vena" at bounding box center [336, 156] width 247 height 56
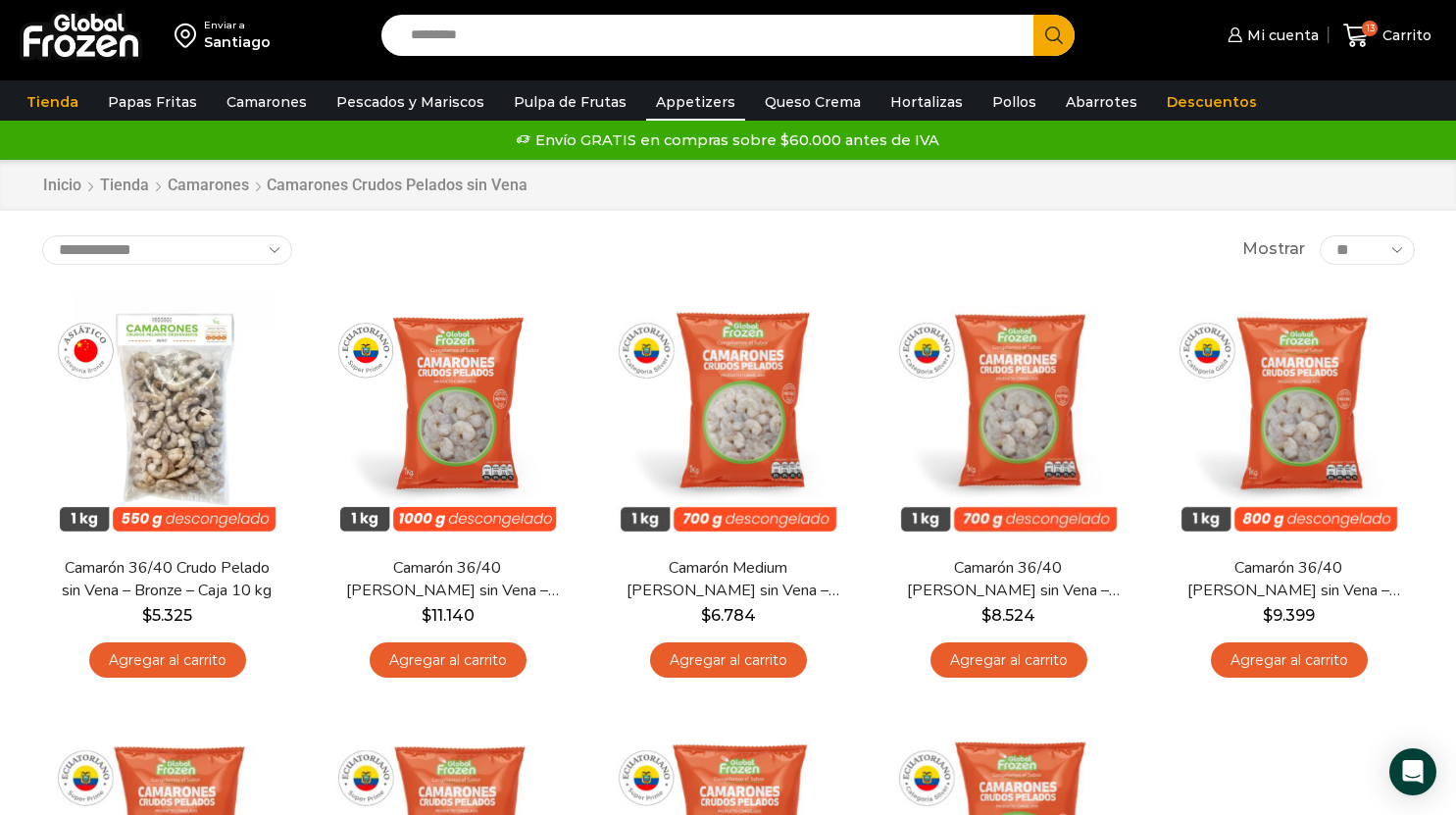
click at [682, 96] on link "Appetizers" at bounding box center [696, 102] width 99 height 37
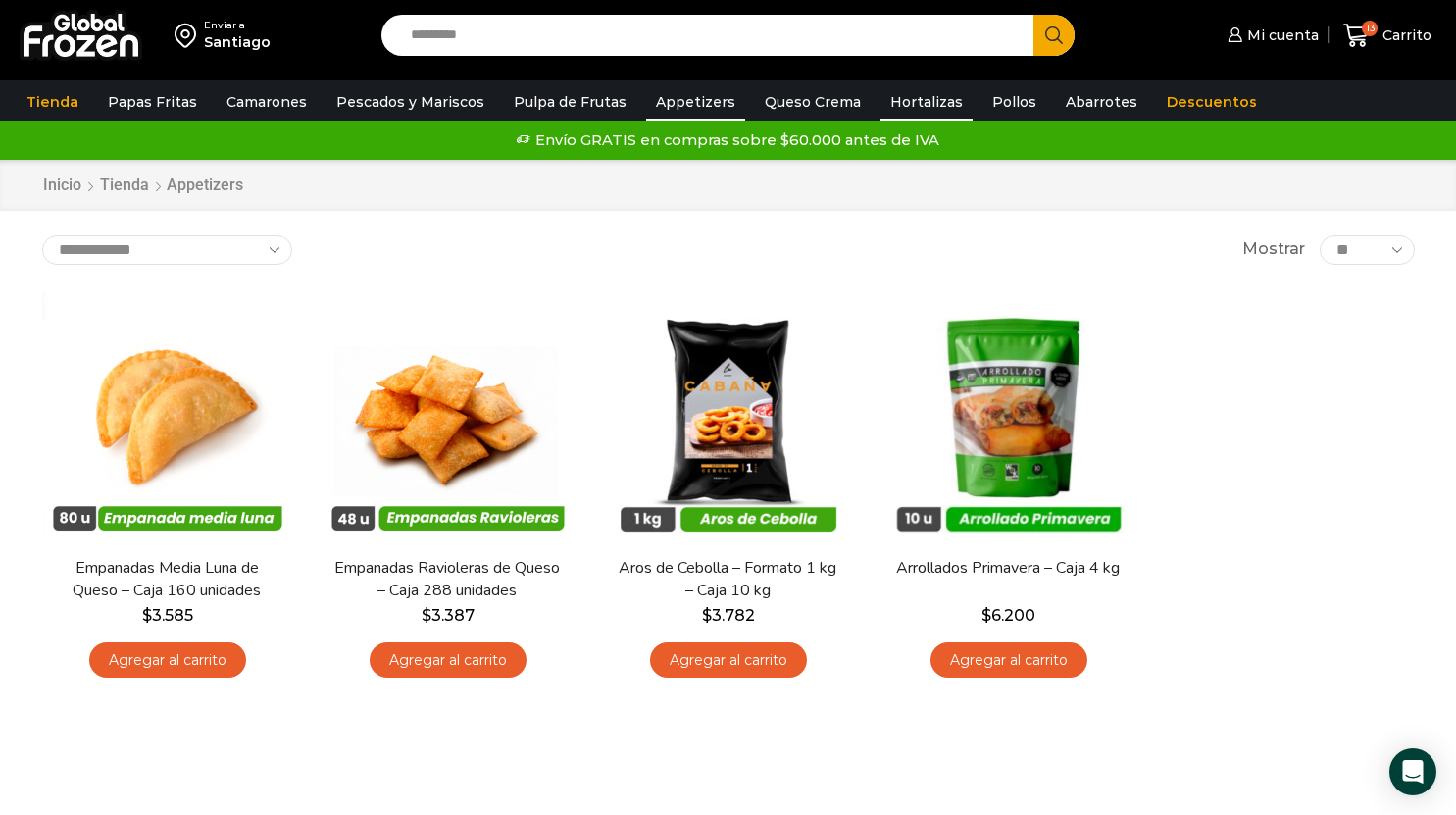
click at [902, 97] on link "Hortalizas" at bounding box center [926, 102] width 92 height 37
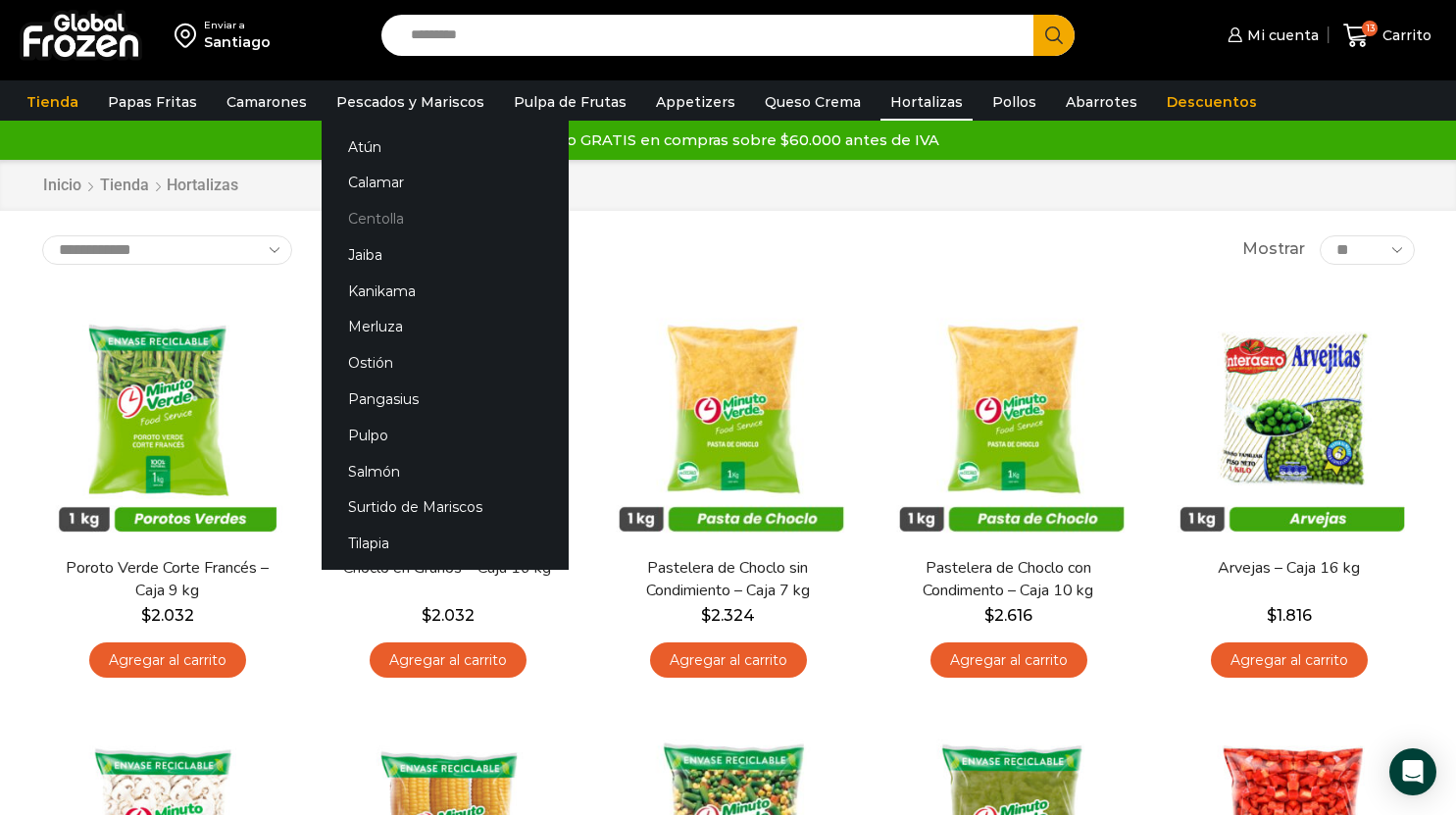
click at [360, 215] on link "Centolla" at bounding box center [445, 219] width 247 height 37
